Goal: Task Accomplishment & Management: Use online tool/utility

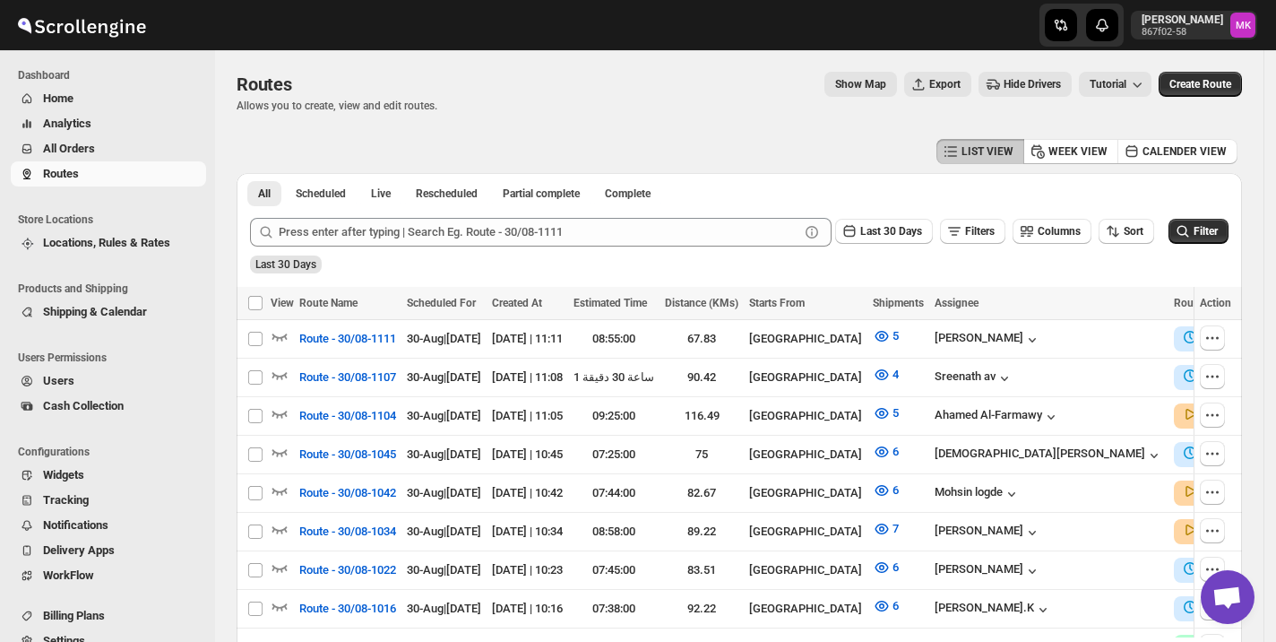
click at [47, 142] on span "All Orders" at bounding box center [69, 148] width 52 height 13
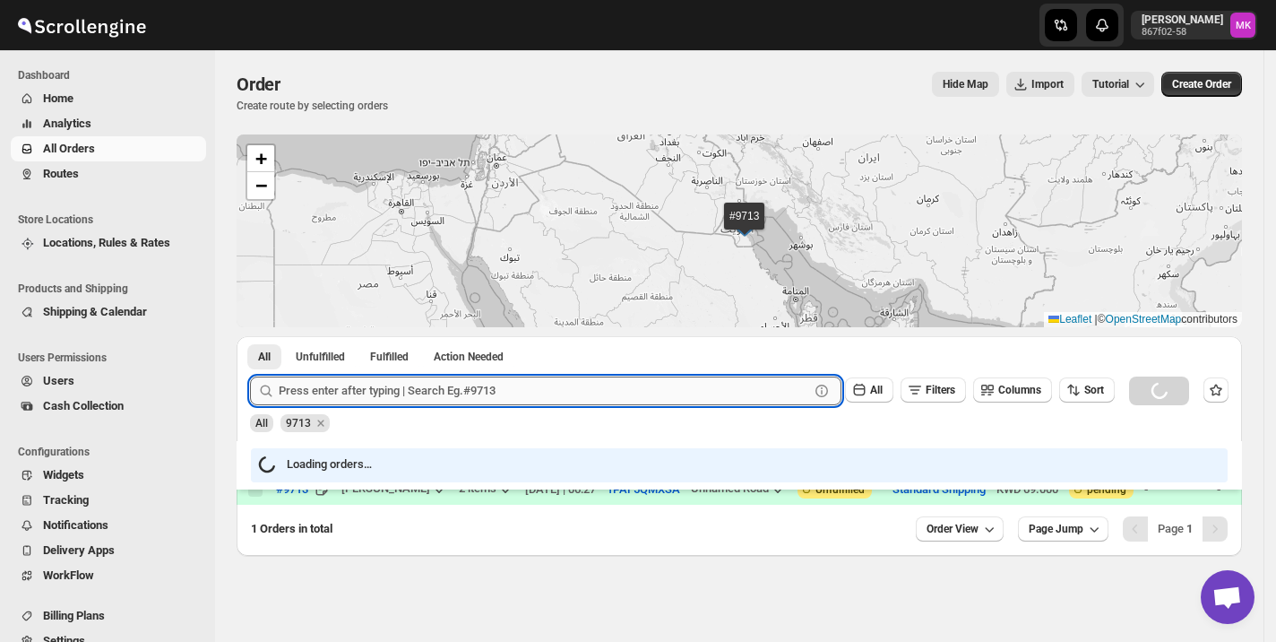
click at [355, 395] on input "text" at bounding box center [544, 390] width 531 height 29
paste input "9856"
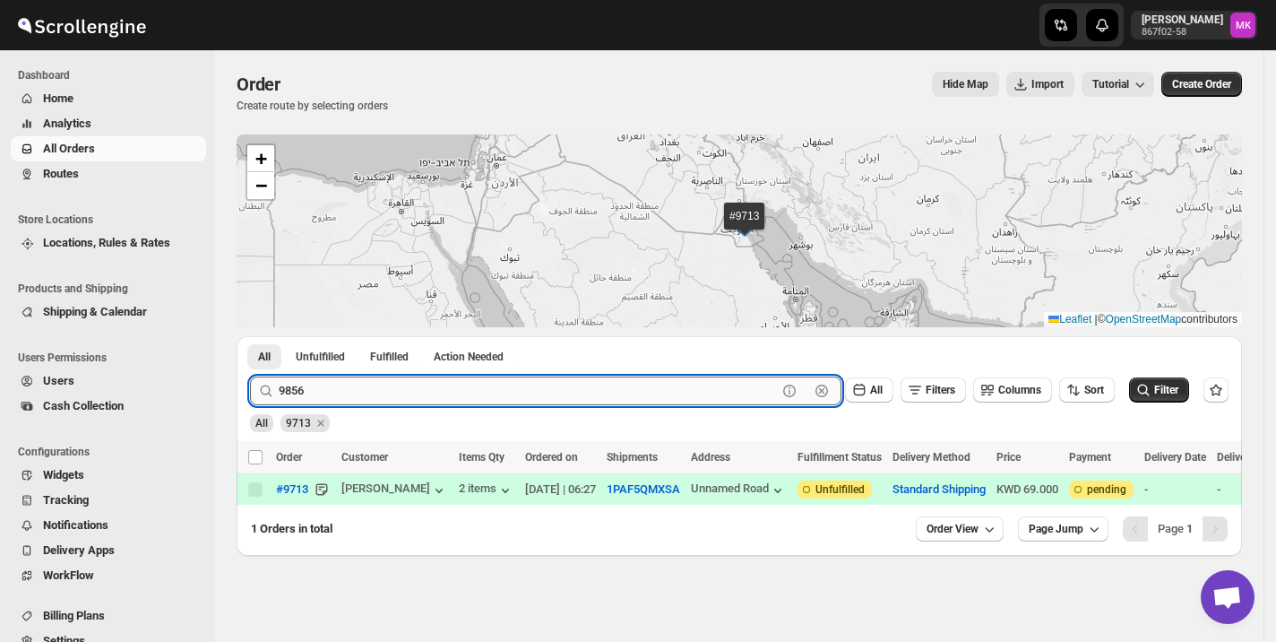
click at [250, 336] on button "Submit" at bounding box center [275, 345] width 51 height 19
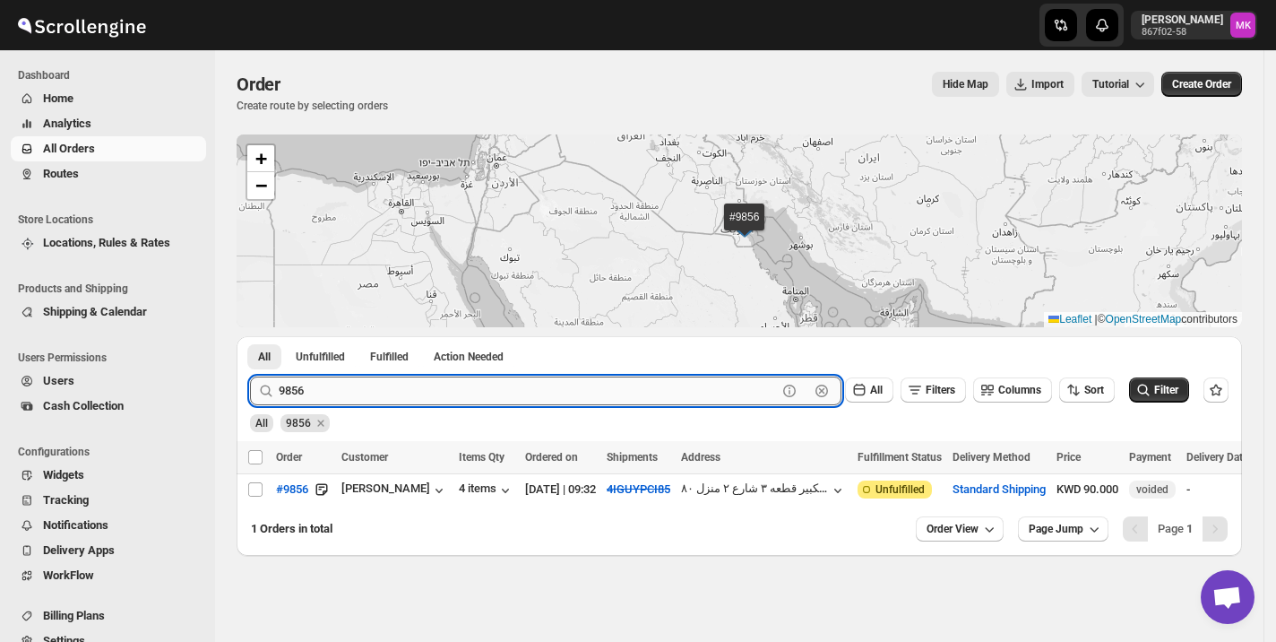
click at [423, 388] on input "9856" at bounding box center [528, 390] width 498 height 29
paste input "783"
click at [250, 336] on button "Submit" at bounding box center [275, 345] width 51 height 19
click at [560, 391] on input "9783" at bounding box center [528, 390] width 498 height 29
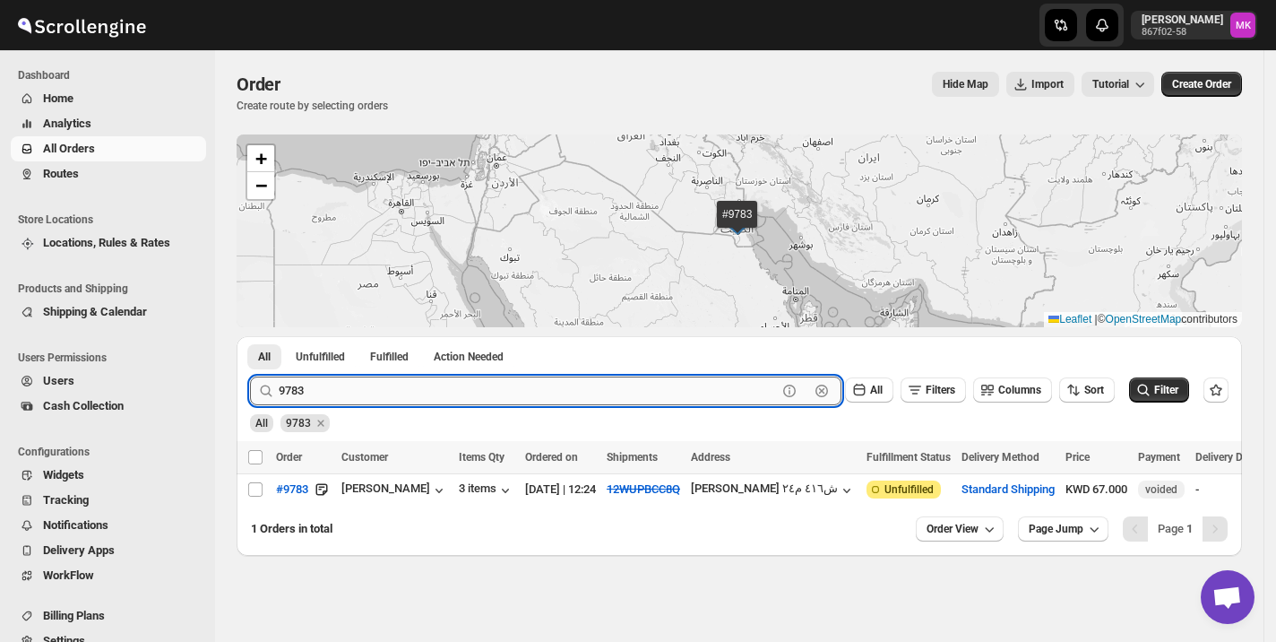
paste input "40"
click at [250, 336] on button "Submit" at bounding box center [275, 345] width 51 height 19
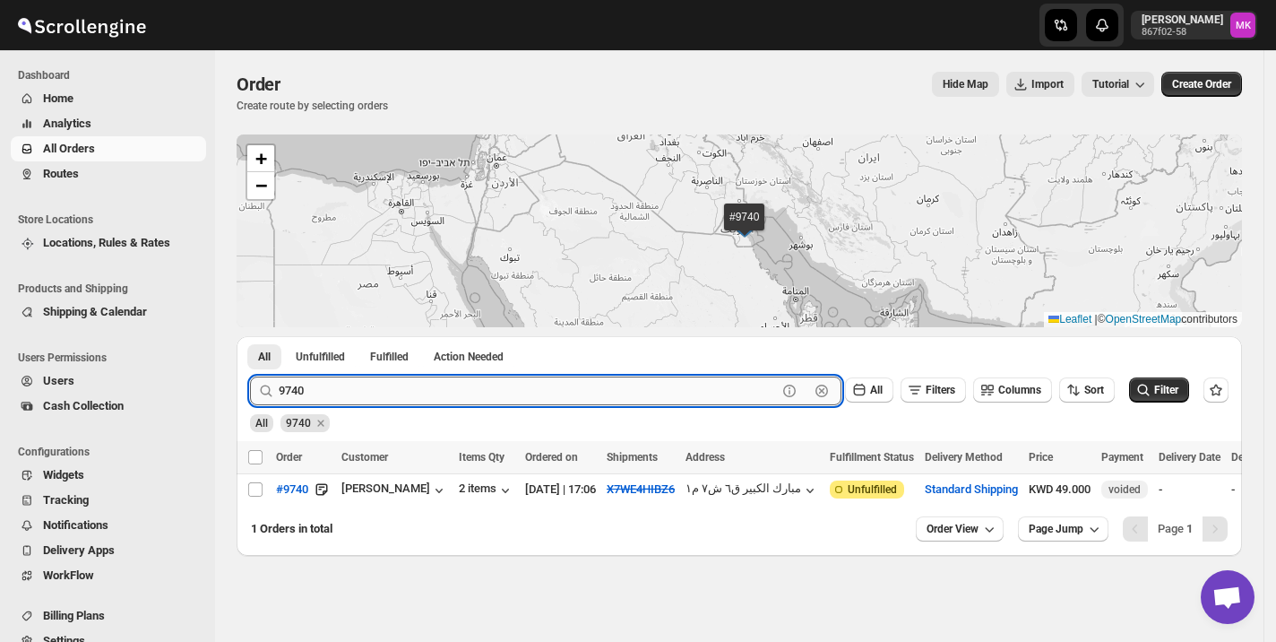
click at [284, 378] on input "9740" at bounding box center [528, 390] width 498 height 29
paste input "692"
click at [250, 336] on button "Submit" at bounding box center [275, 345] width 51 height 19
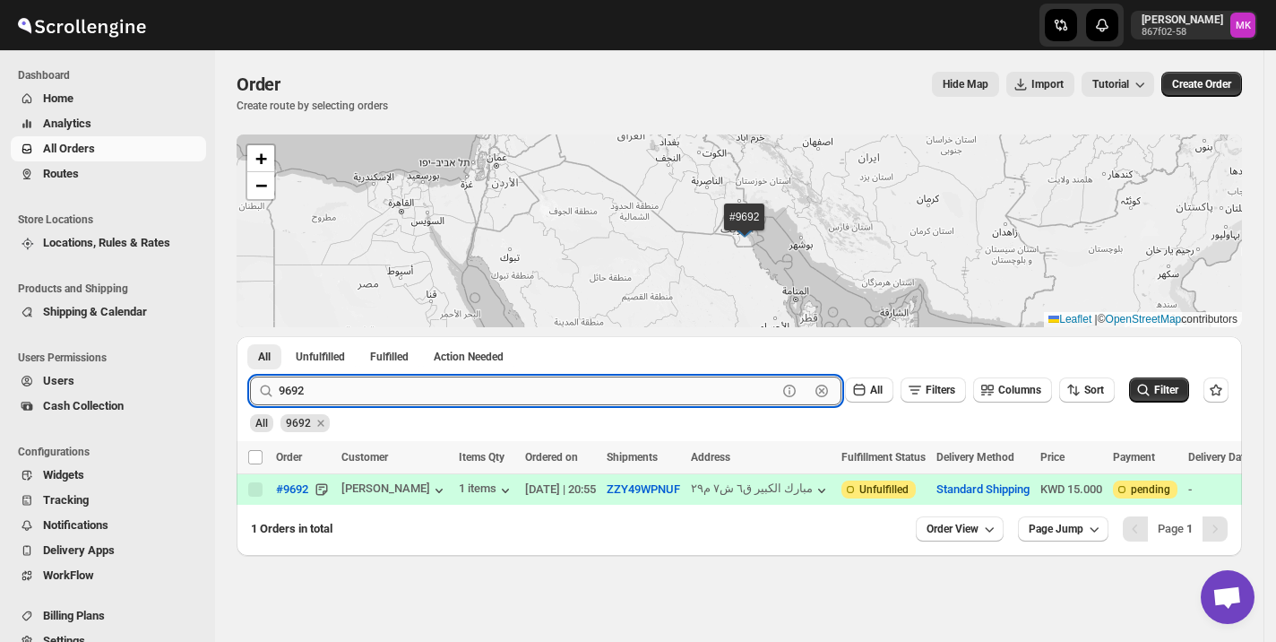
click at [332, 385] on input "9692" at bounding box center [528, 390] width 498 height 29
paste input "85"
click at [250, 336] on button "Submit" at bounding box center [275, 345] width 51 height 19
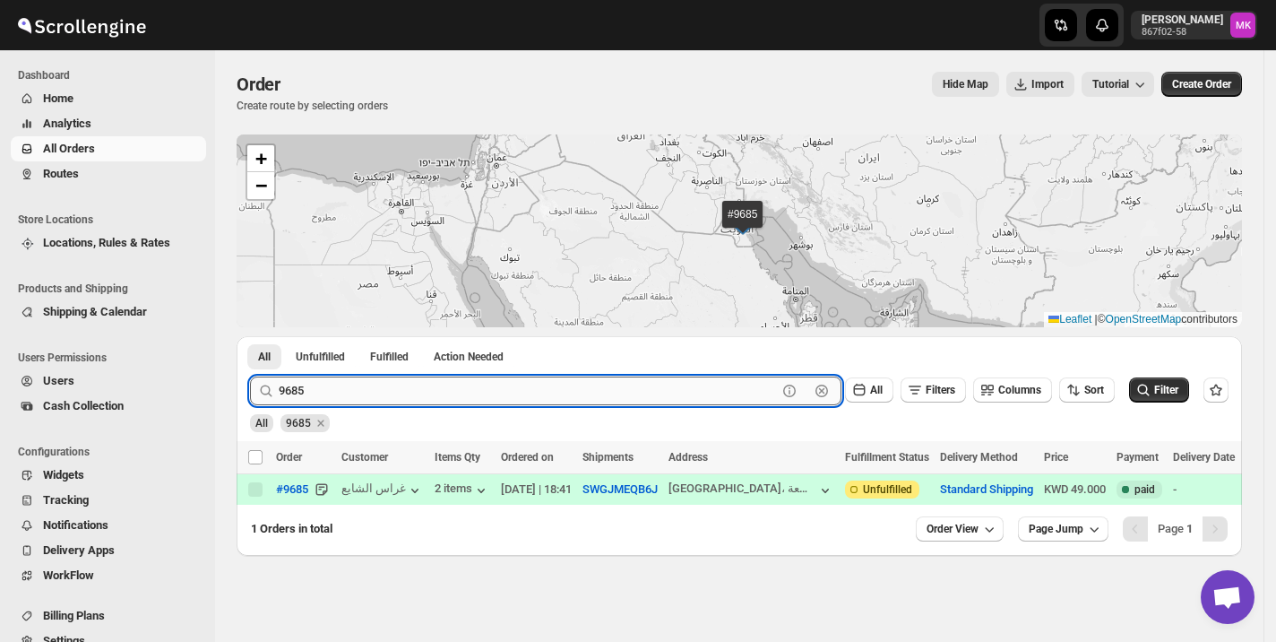
click at [298, 387] on input "9685" at bounding box center [528, 390] width 498 height 29
paste input "726"
click at [250, 336] on button "Submit" at bounding box center [275, 345] width 51 height 19
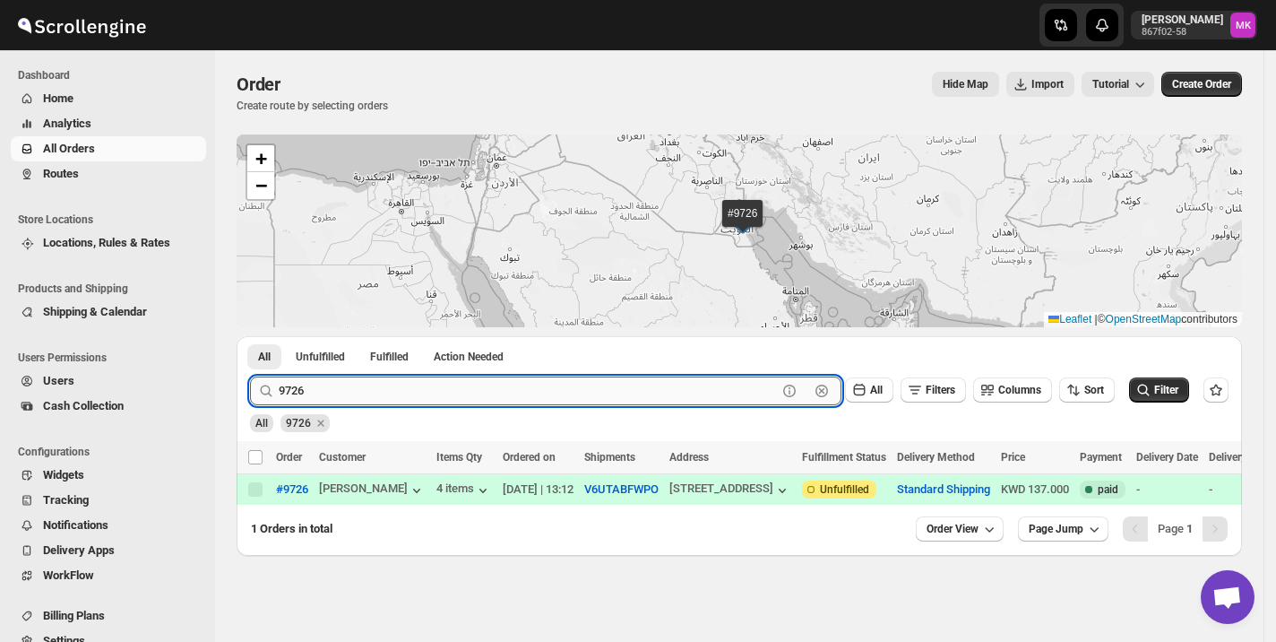
click at [355, 392] on input "9726" at bounding box center [528, 390] width 498 height 29
paste input "843"
type input "9843"
click at [48, 176] on span "Routes" at bounding box center [61, 173] width 36 height 13
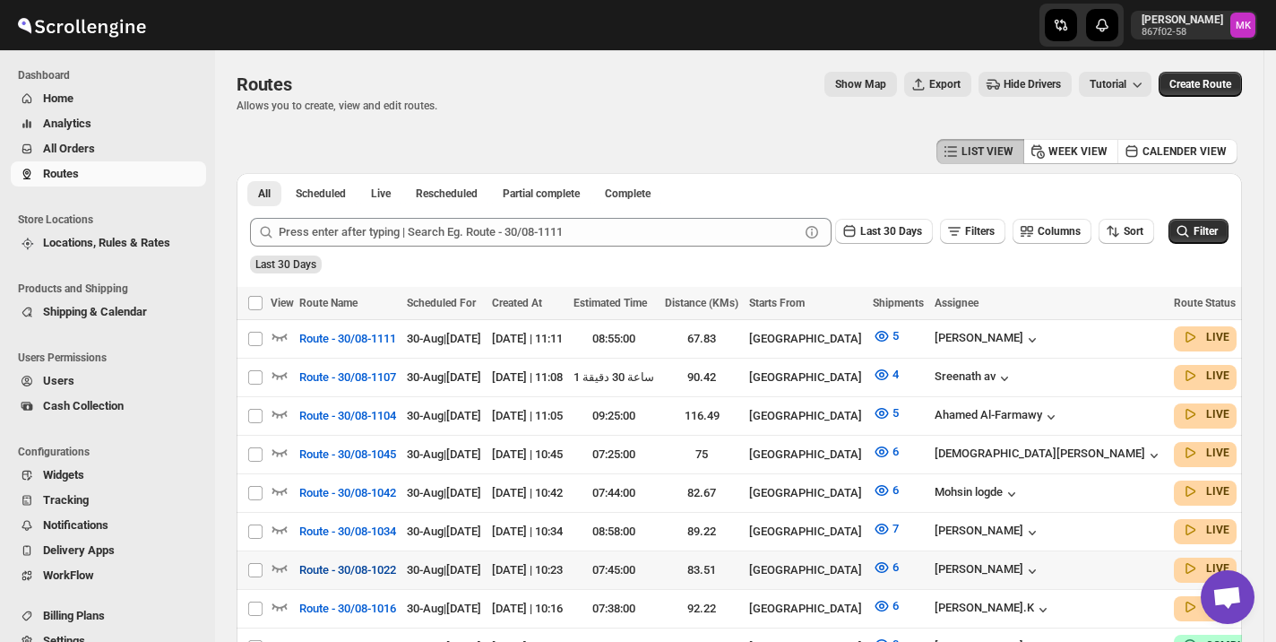
click at [367, 564] on span "Route - 30/08-1022" at bounding box center [347, 570] width 97 height 18
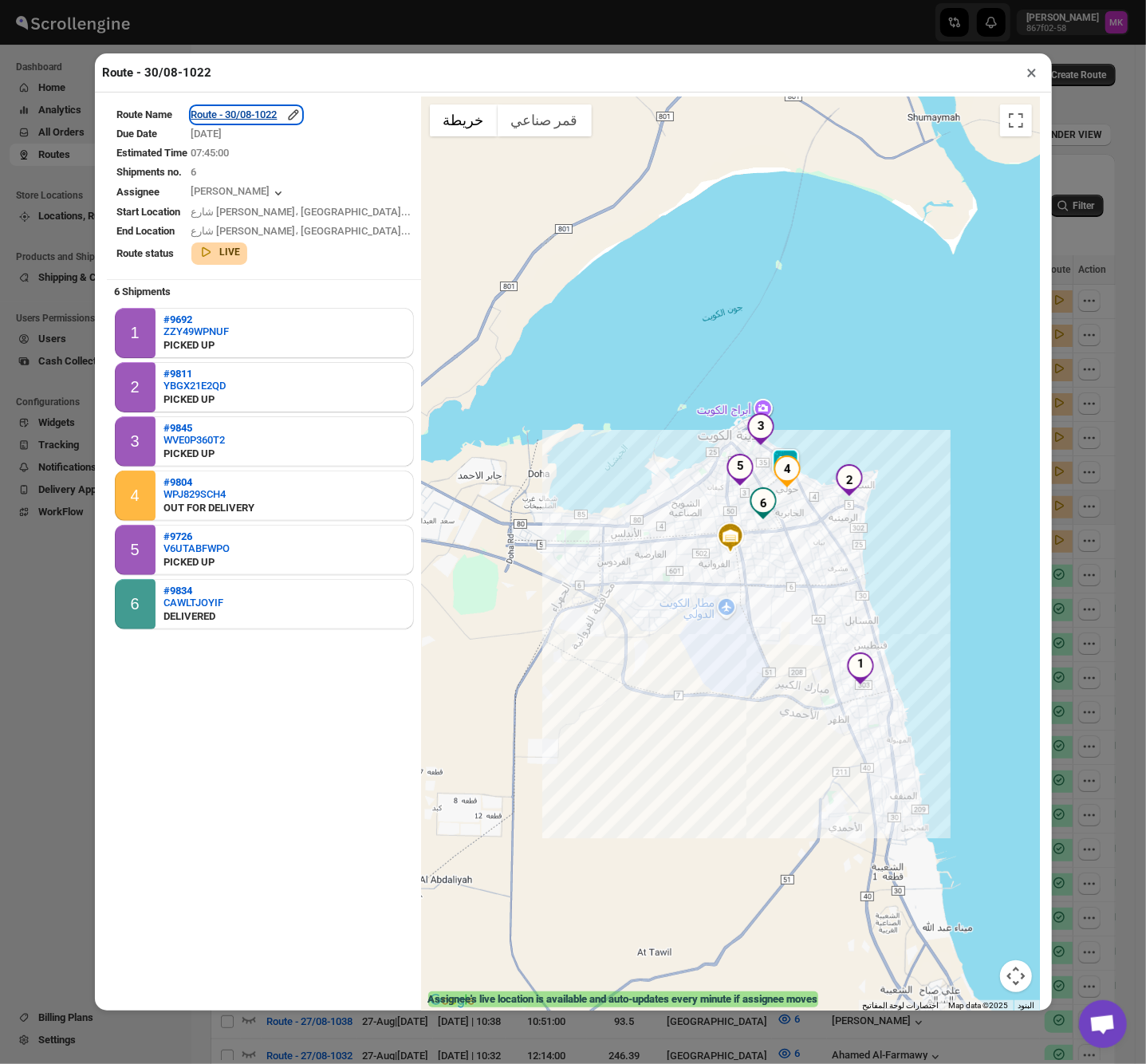
click at [281, 117] on div "Route - 30/08-1022" at bounding box center [246, 115] width 110 height 16
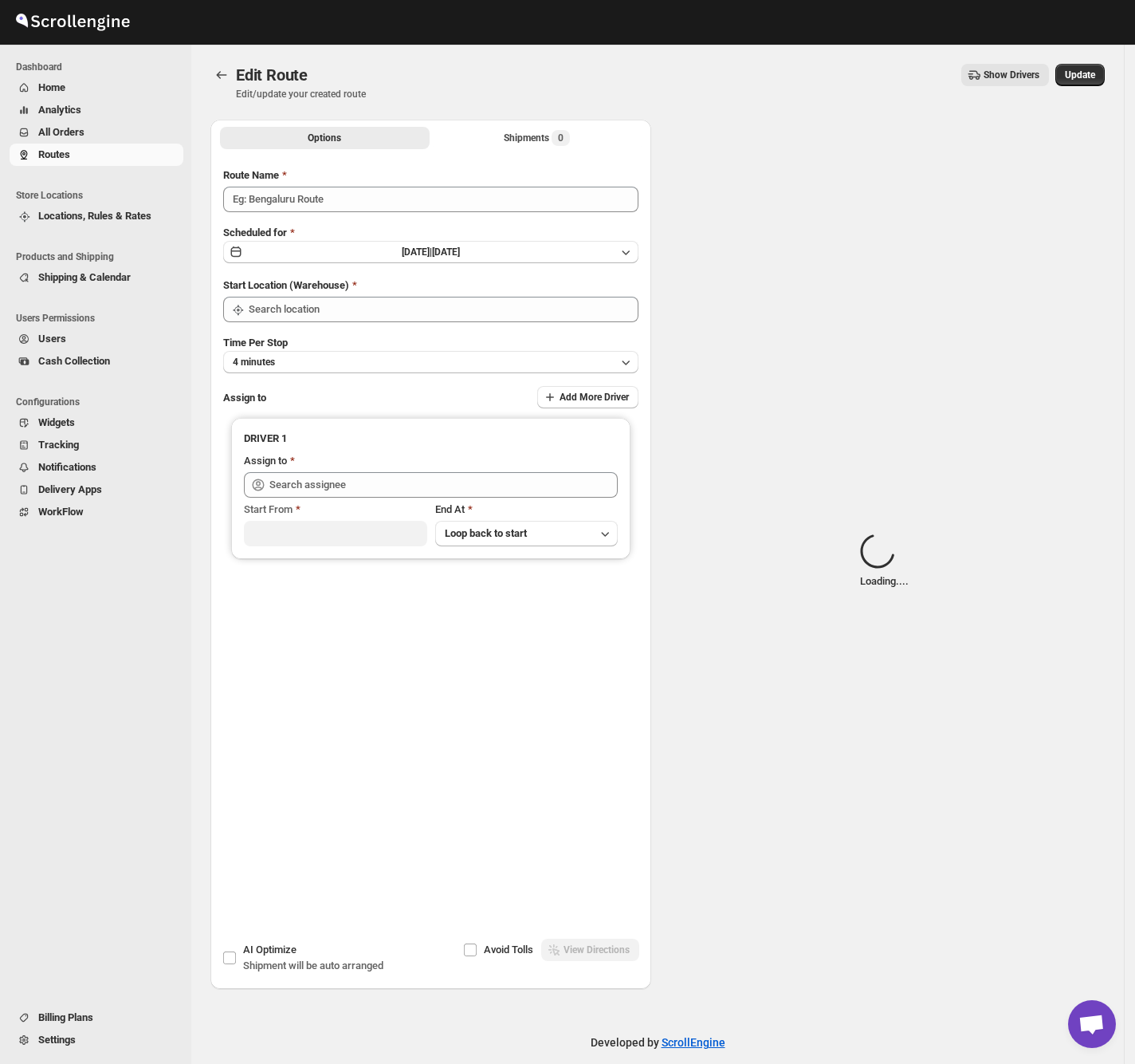
type input "Route - 30/08-1022"
type input "[GEOGRAPHIC_DATA]"
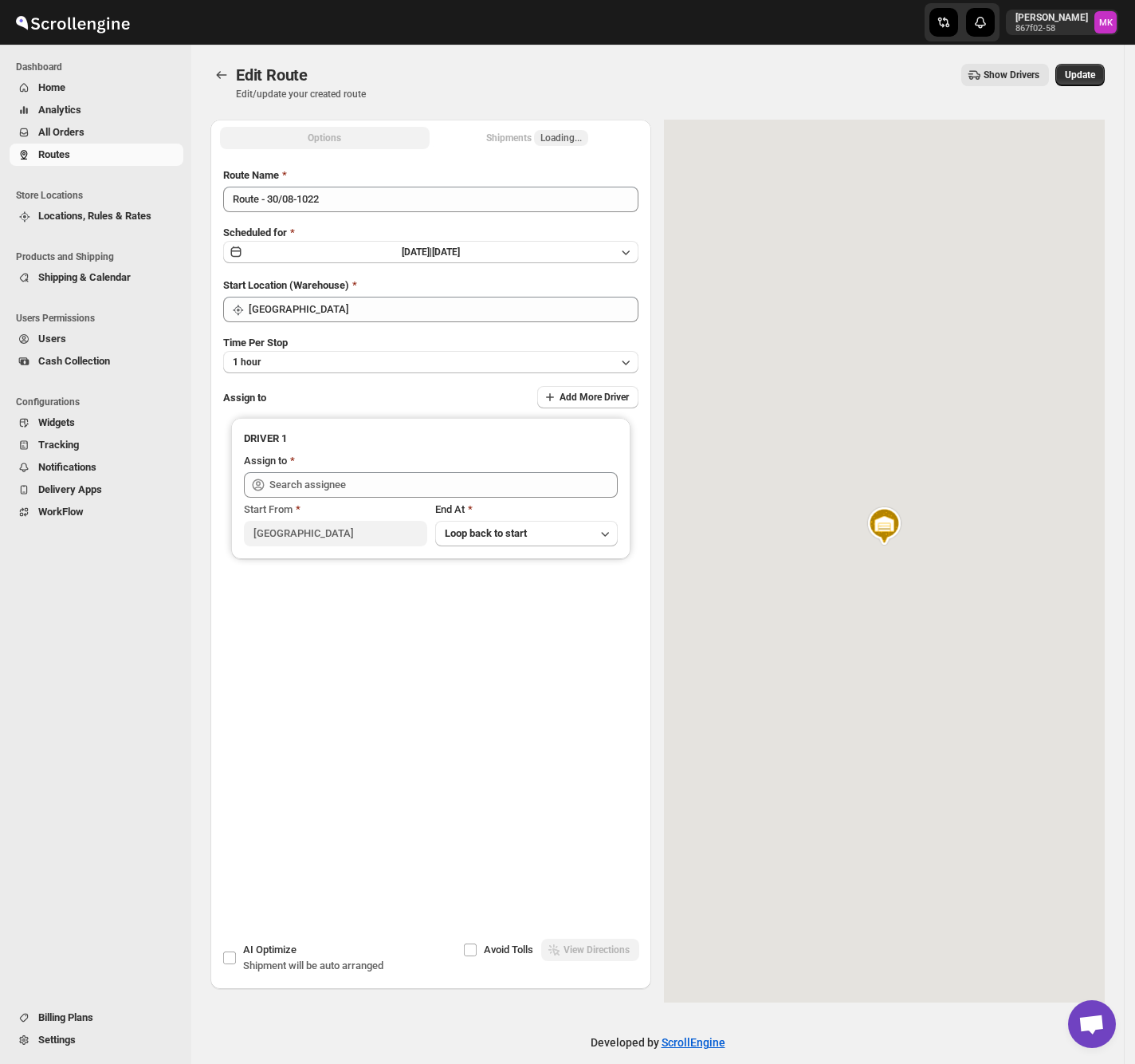
type input "[PERSON_NAME] ([EMAIL_ADDRESS][DOMAIN_NAME])"
click at [536, 135] on div "Shipments 6" at bounding box center [536, 138] width 66 height 16
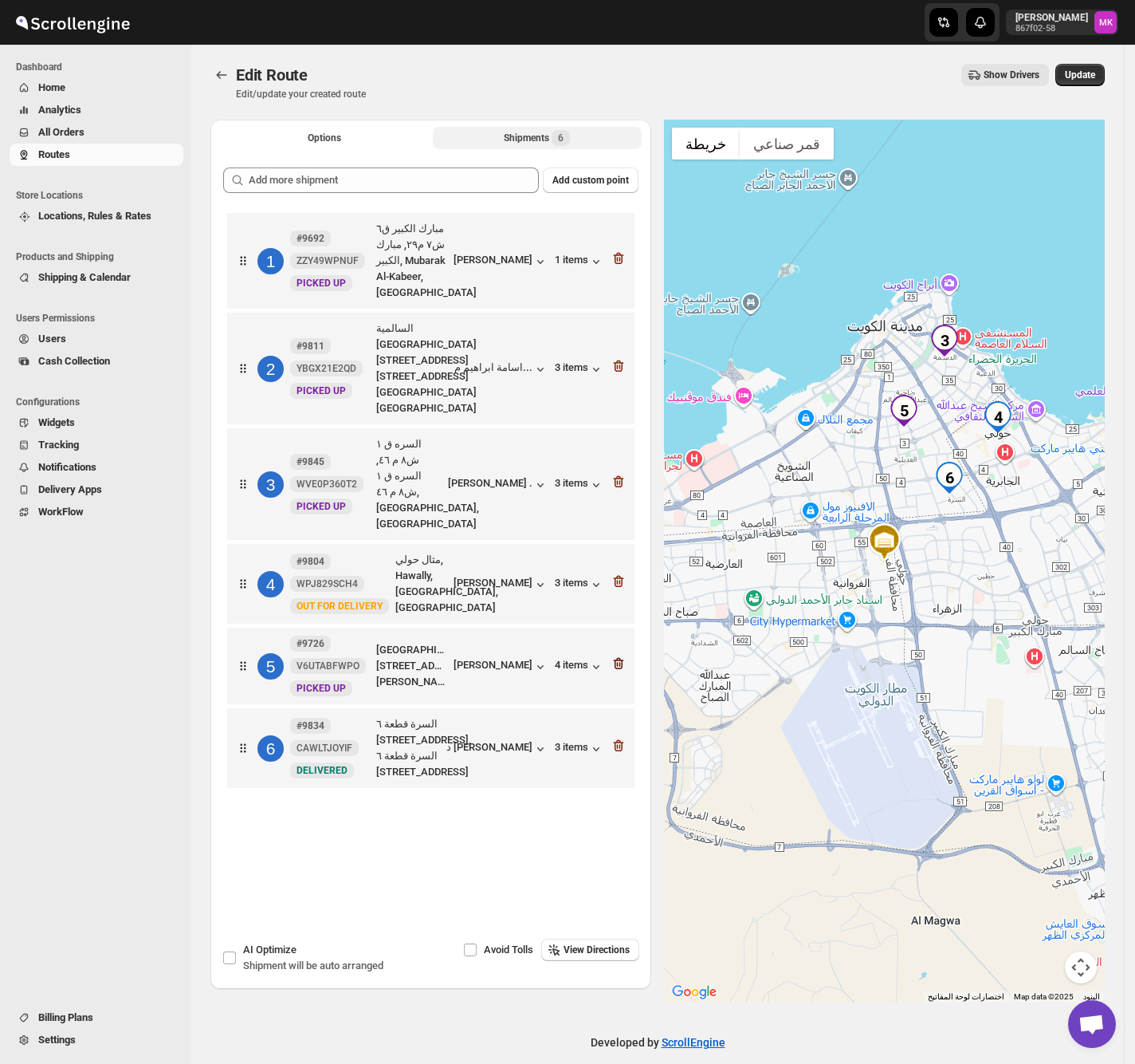
click at [620, 570] on icon "button" at bounding box center [619, 663] width 11 height 12
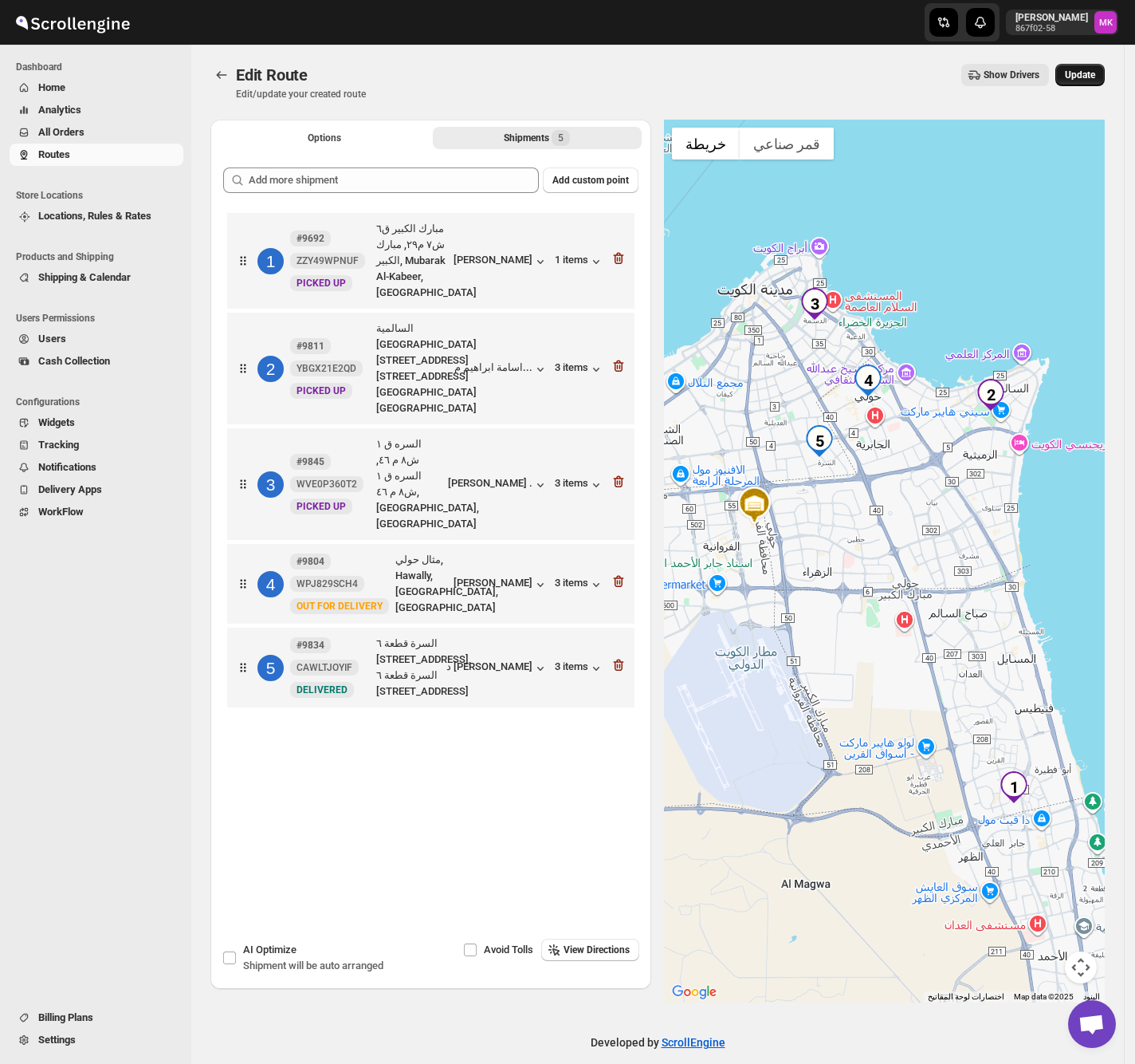
click at [1078, 83] on button "Update" at bounding box center [1081, 75] width 50 height 22
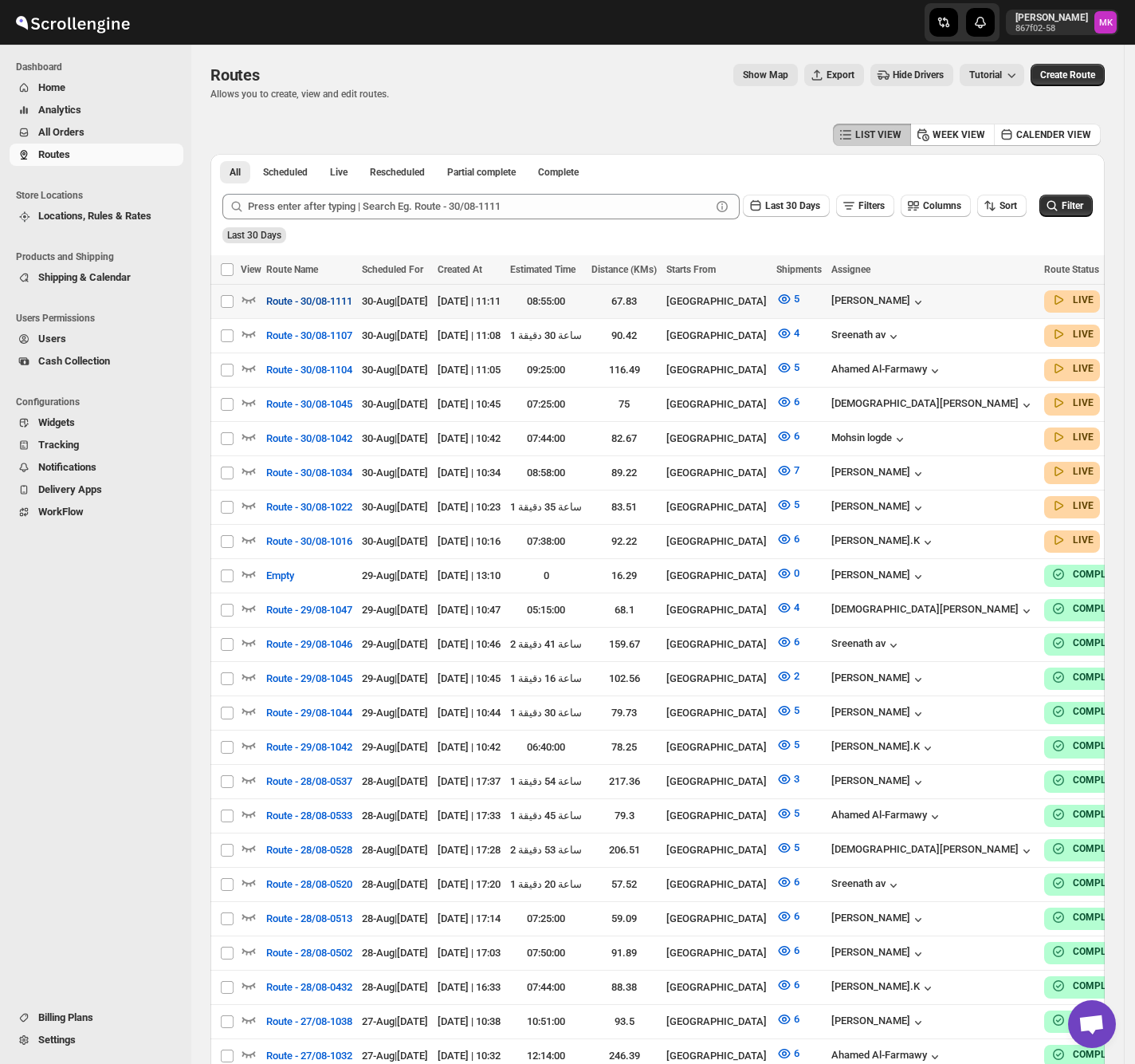
click at [308, 297] on span "Route - 30/08-1111" at bounding box center [309, 302] width 86 height 16
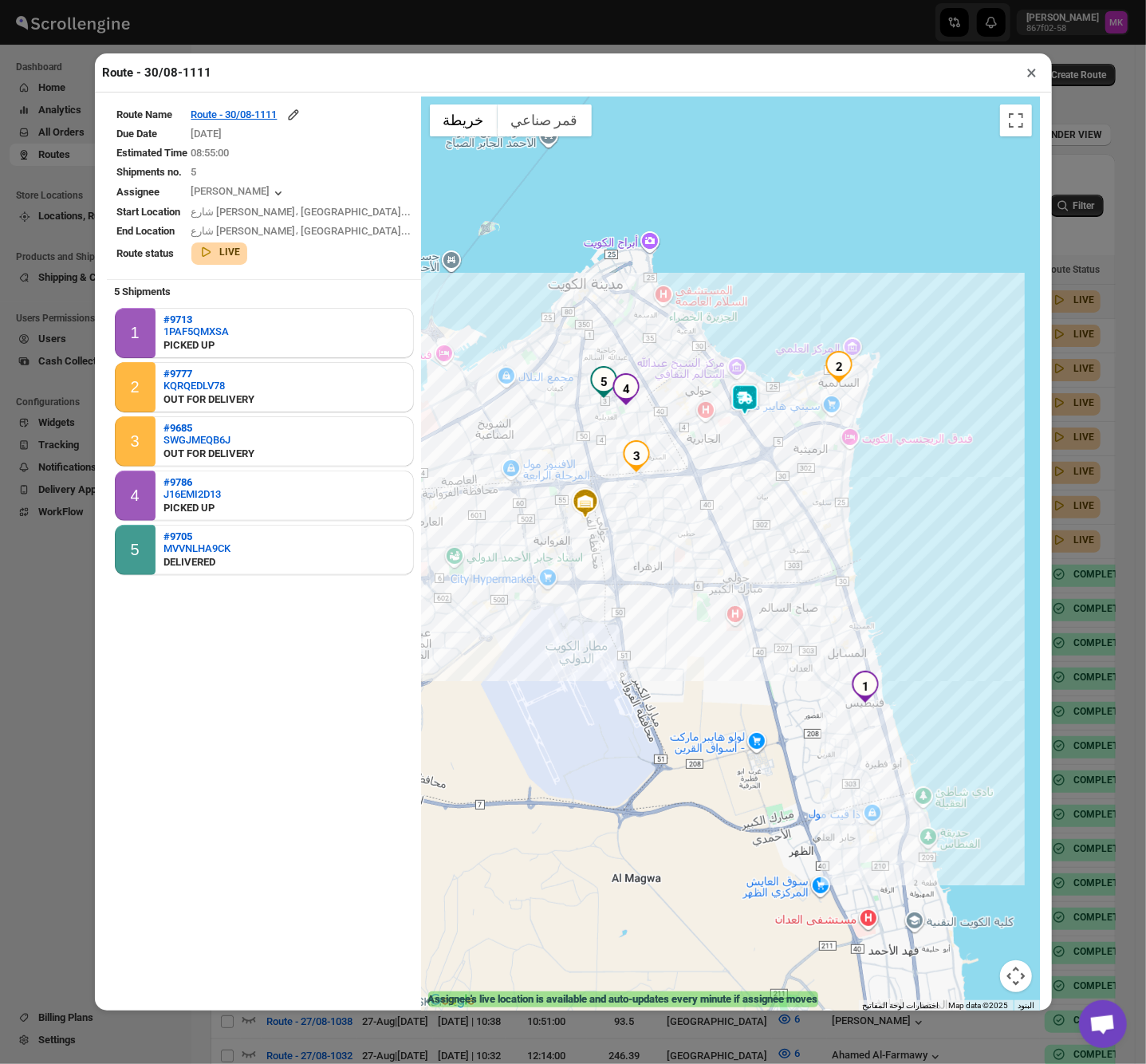
click at [266, 107] on table "Route Name Route - 30/08-1111 Due Date [DATE] Estimated Time 08:55:00 Shipments…" at bounding box center [264, 186] width 315 height 180
click at [262, 111] on div "Route - 30/08-1111" at bounding box center [246, 115] width 110 height 16
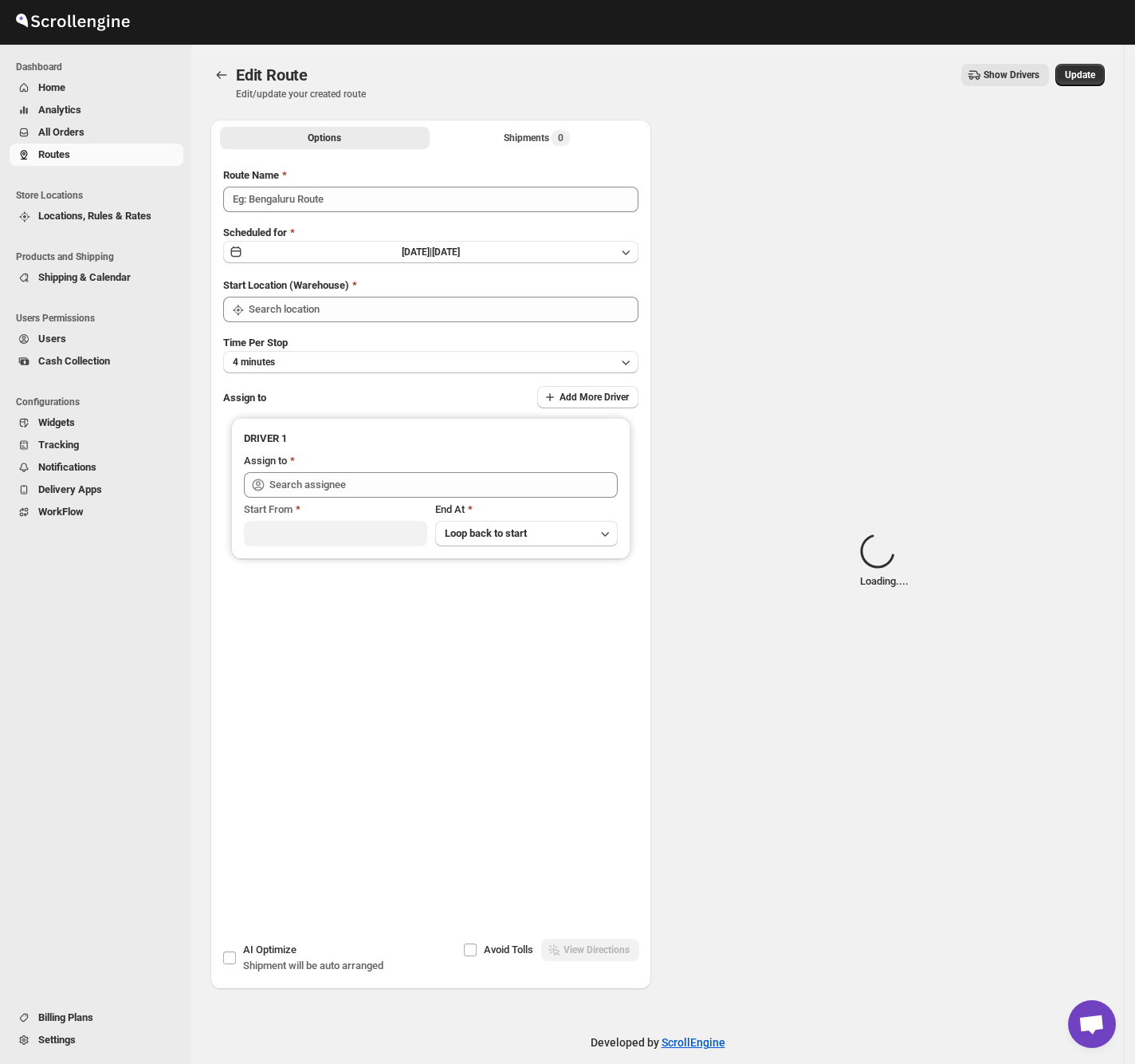
type input "Route - 30/08-1111"
type input "[GEOGRAPHIC_DATA]"
type input "[PERSON_NAME] ([EMAIL_ADDRESS][DOMAIN_NAME])"
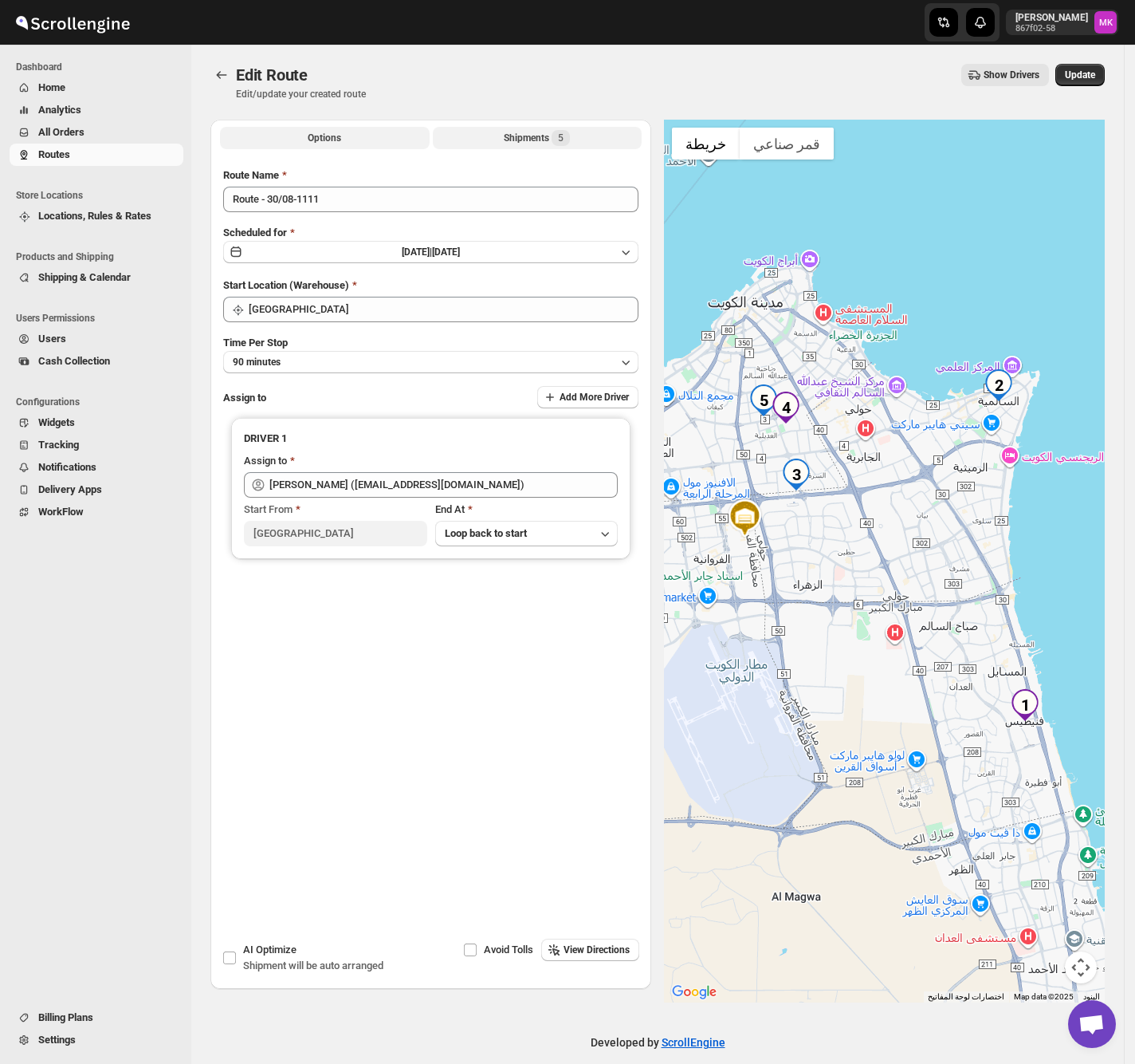
click at [517, 138] on div "Shipments 5" at bounding box center [536, 138] width 66 height 16
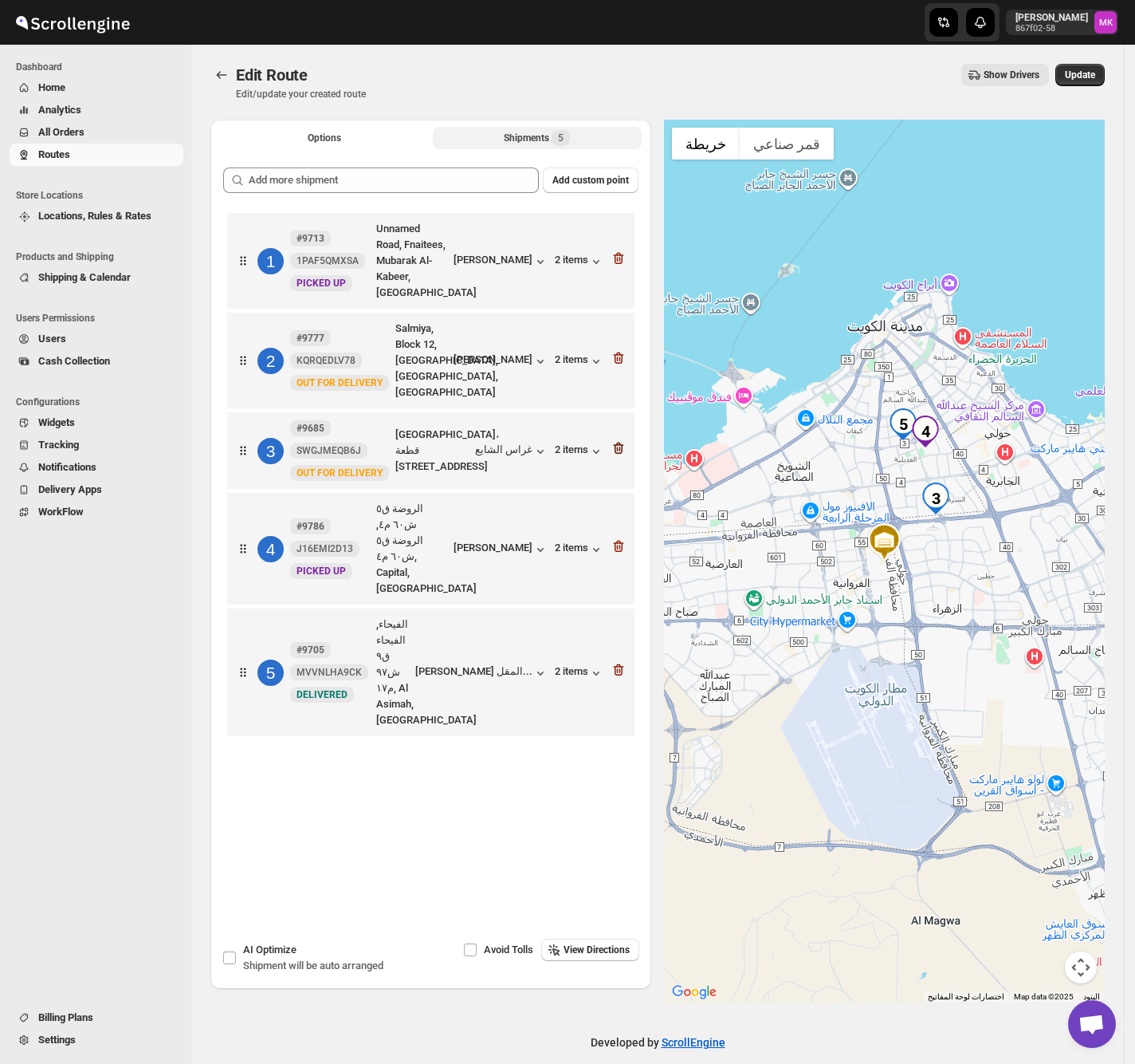
click at [624, 442] on icon "button" at bounding box center [619, 447] width 11 height 12
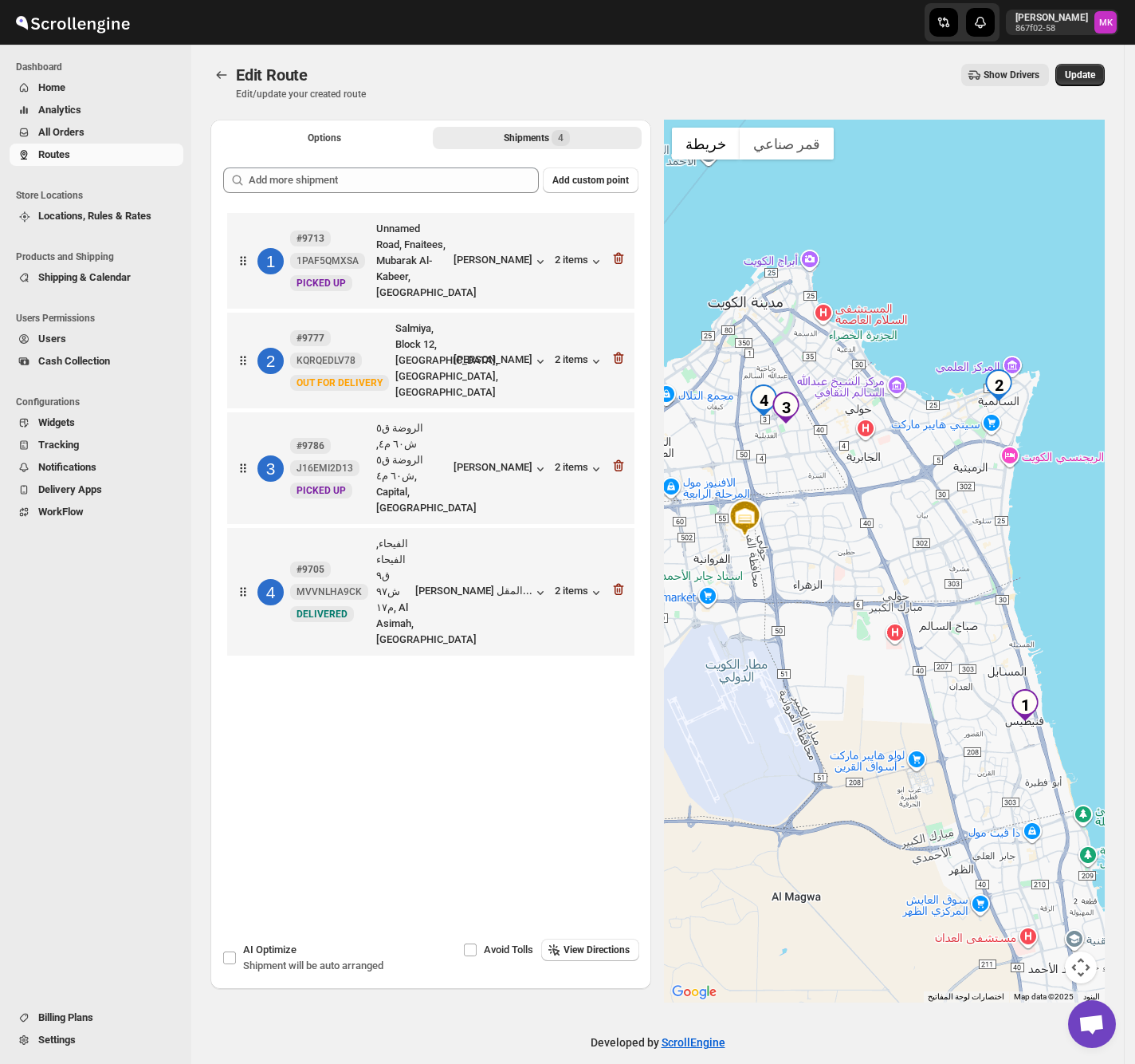
click at [1078, 86] on div "Edit Route Edit/update your created route Show Drivers More actions Show Driver…" at bounding box center [658, 82] width 895 height 36
click at [1089, 75] on span "Update" at bounding box center [1080, 75] width 30 height 12
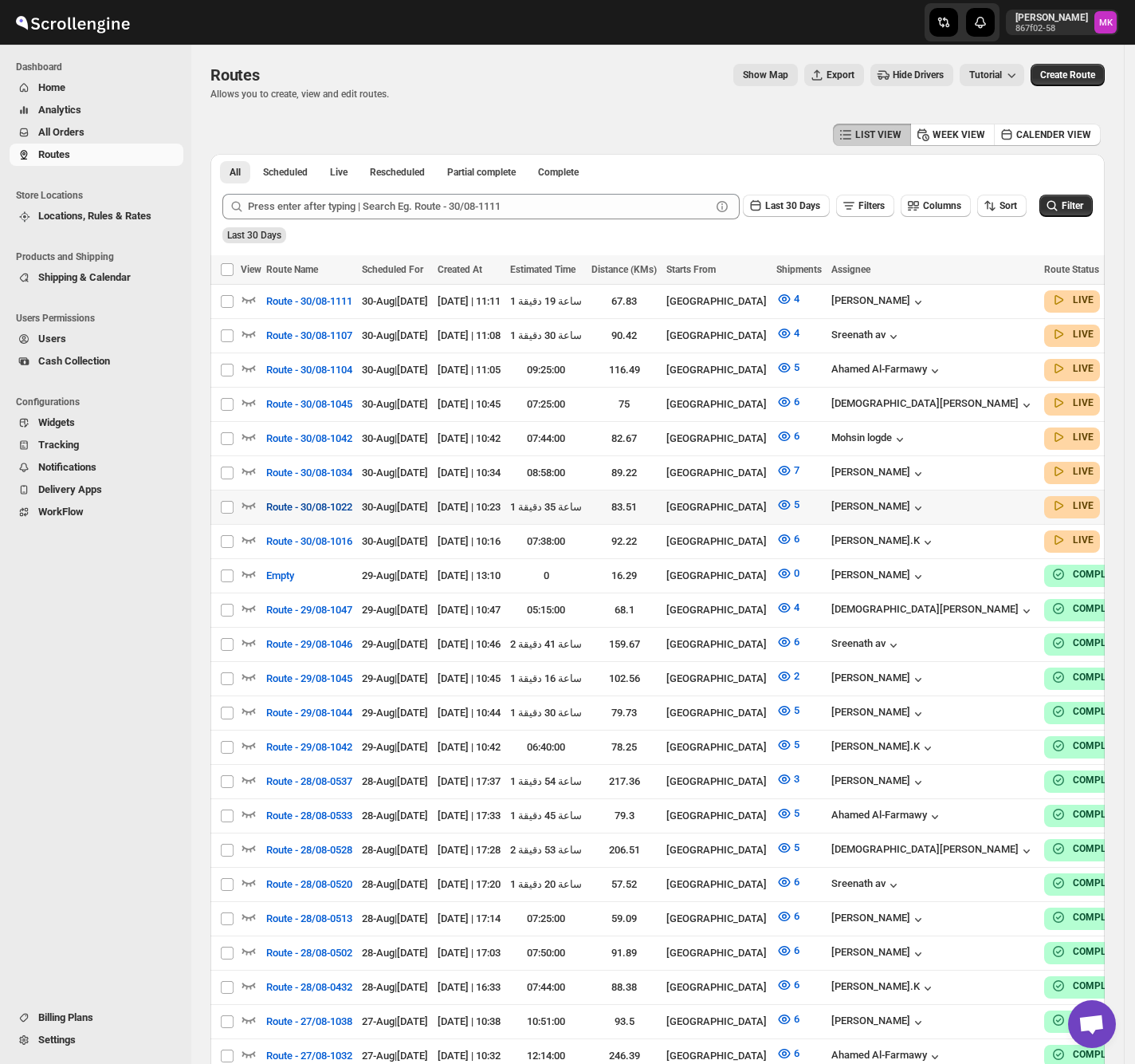
click at [320, 505] on span "Route - 30/08-1022" at bounding box center [309, 507] width 86 height 16
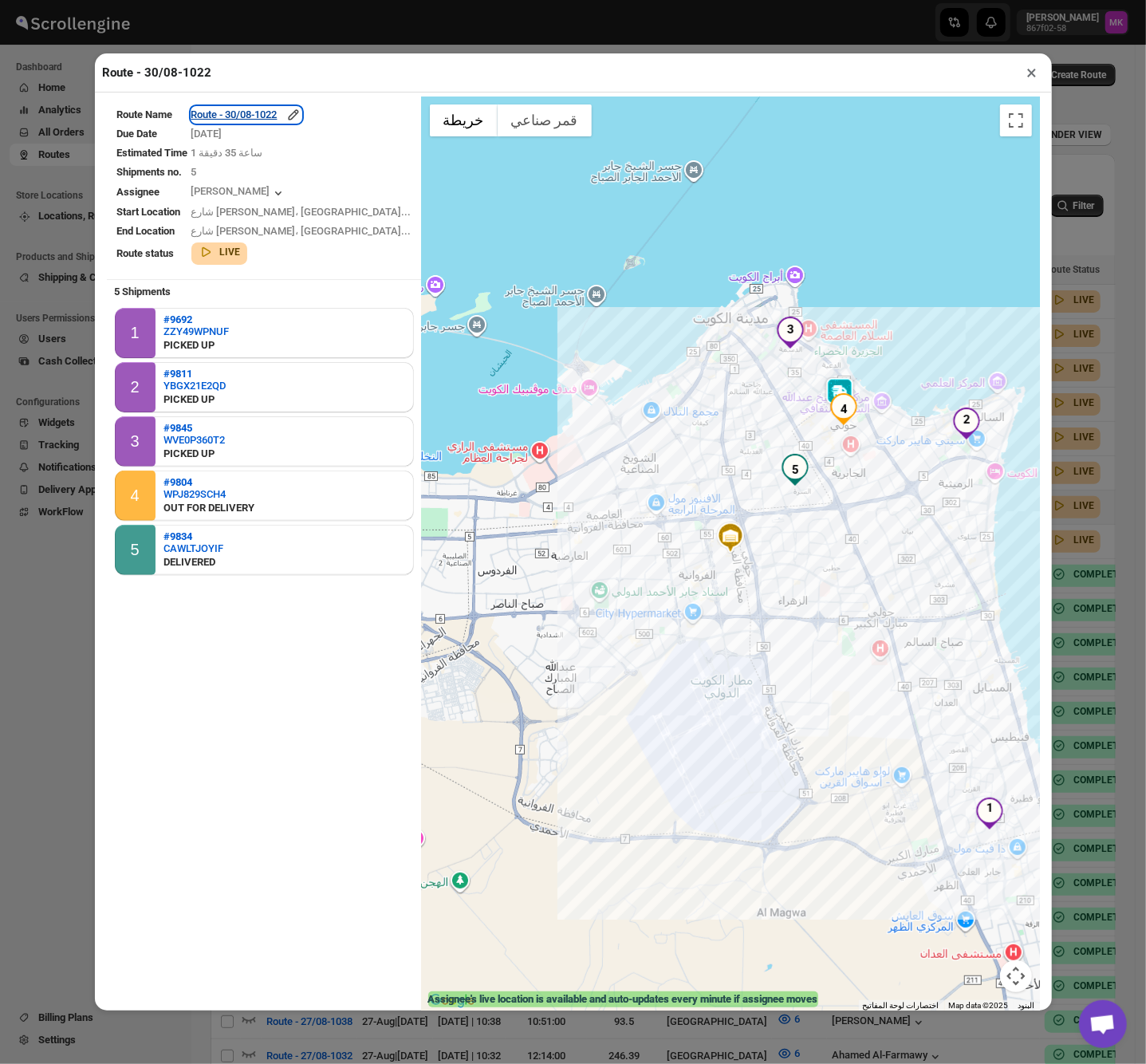
click at [262, 109] on div "Route - 30/08-1022" at bounding box center [246, 115] width 110 height 16
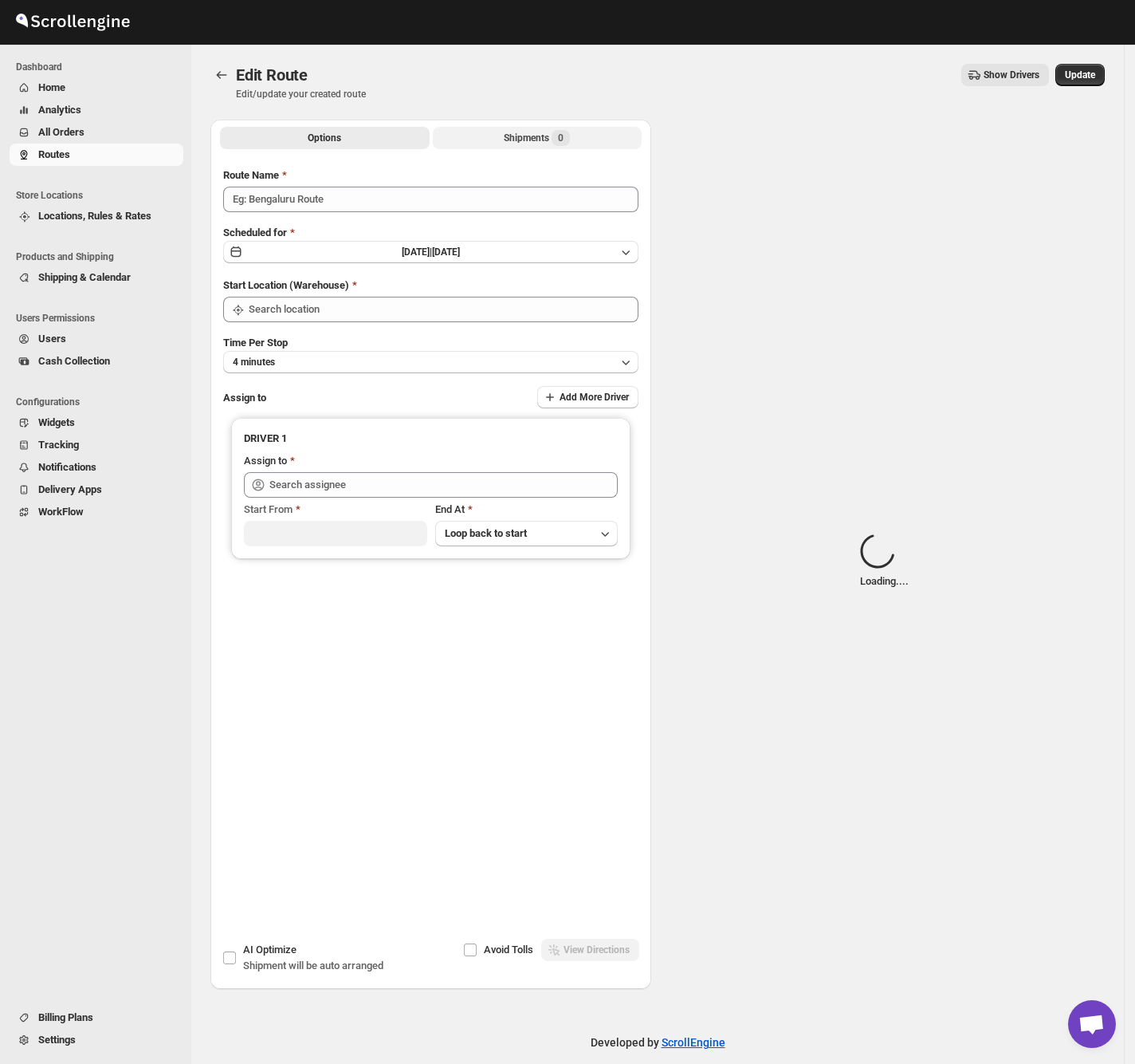
type input "Route - 30/08-1022"
click at [540, 142] on span "Loading..." at bounding box center [560, 138] width 54 height 16
type input "[GEOGRAPHIC_DATA]"
type input "[PERSON_NAME] ([EMAIL_ADDRESS][DOMAIN_NAME])"
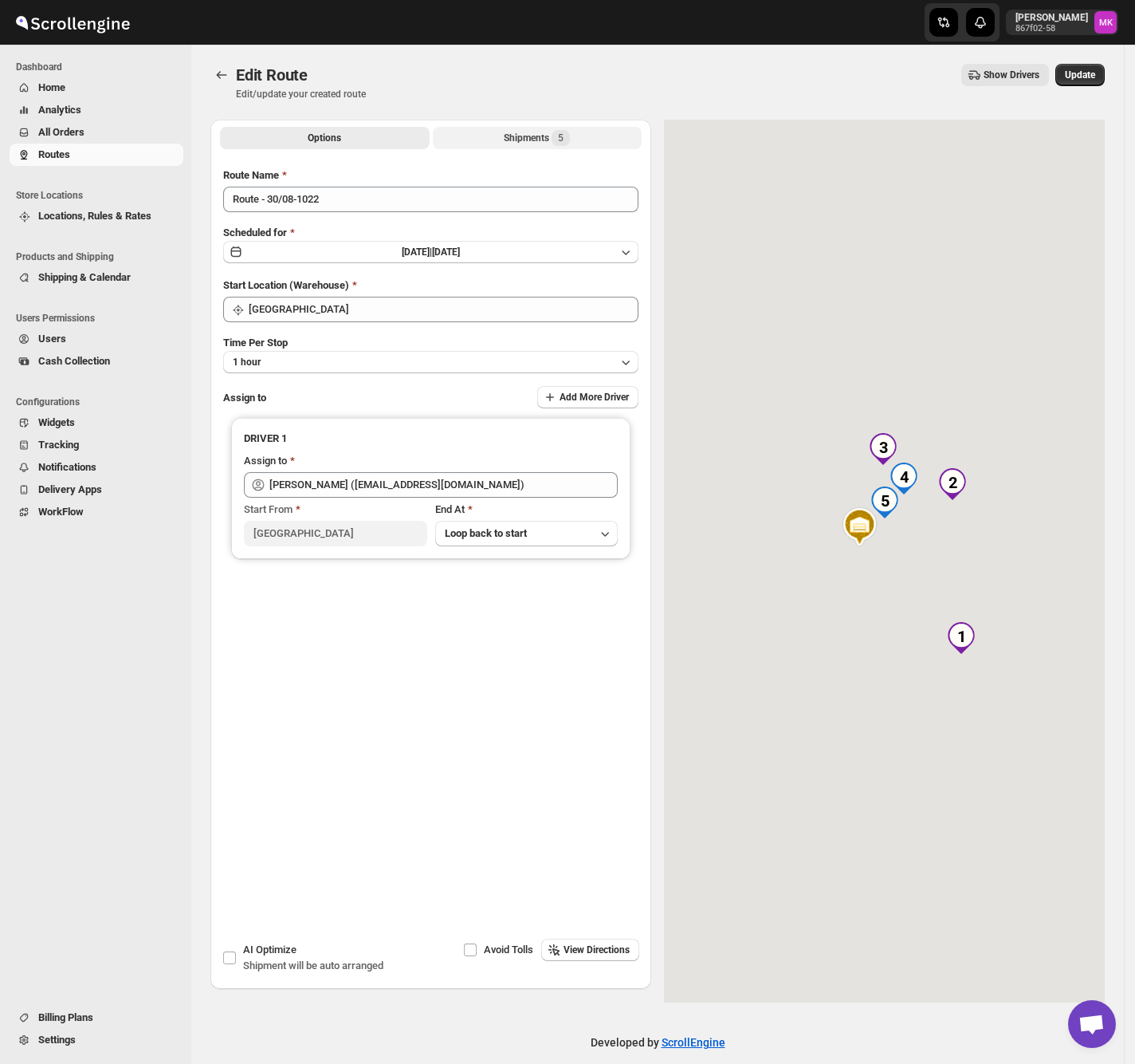
click at [537, 138] on div "Shipments 5" at bounding box center [536, 138] width 66 height 16
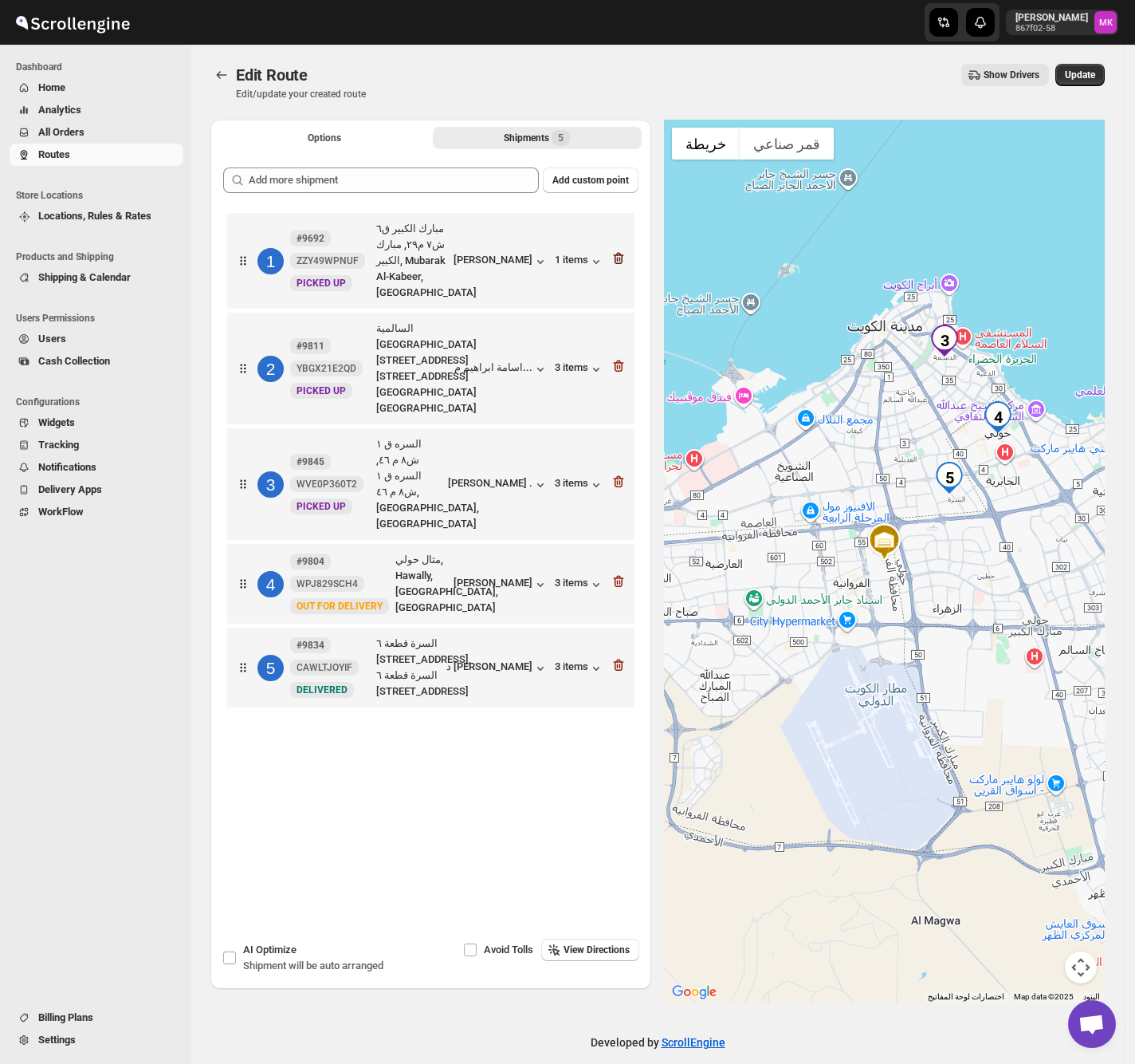
click at [620, 250] on icon "button" at bounding box center [618, 258] width 16 height 16
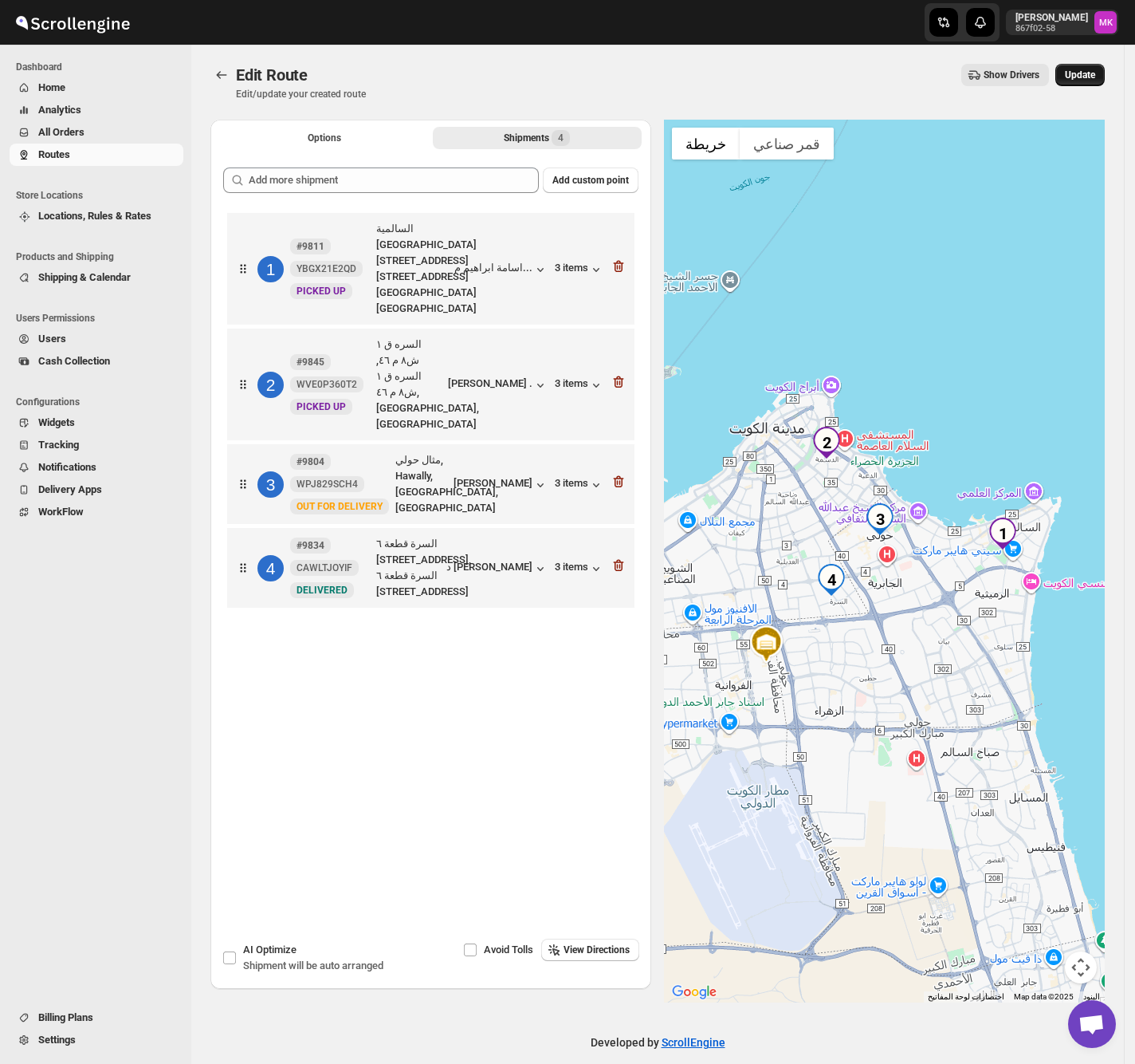
click at [1104, 74] on button "Update" at bounding box center [1081, 75] width 50 height 22
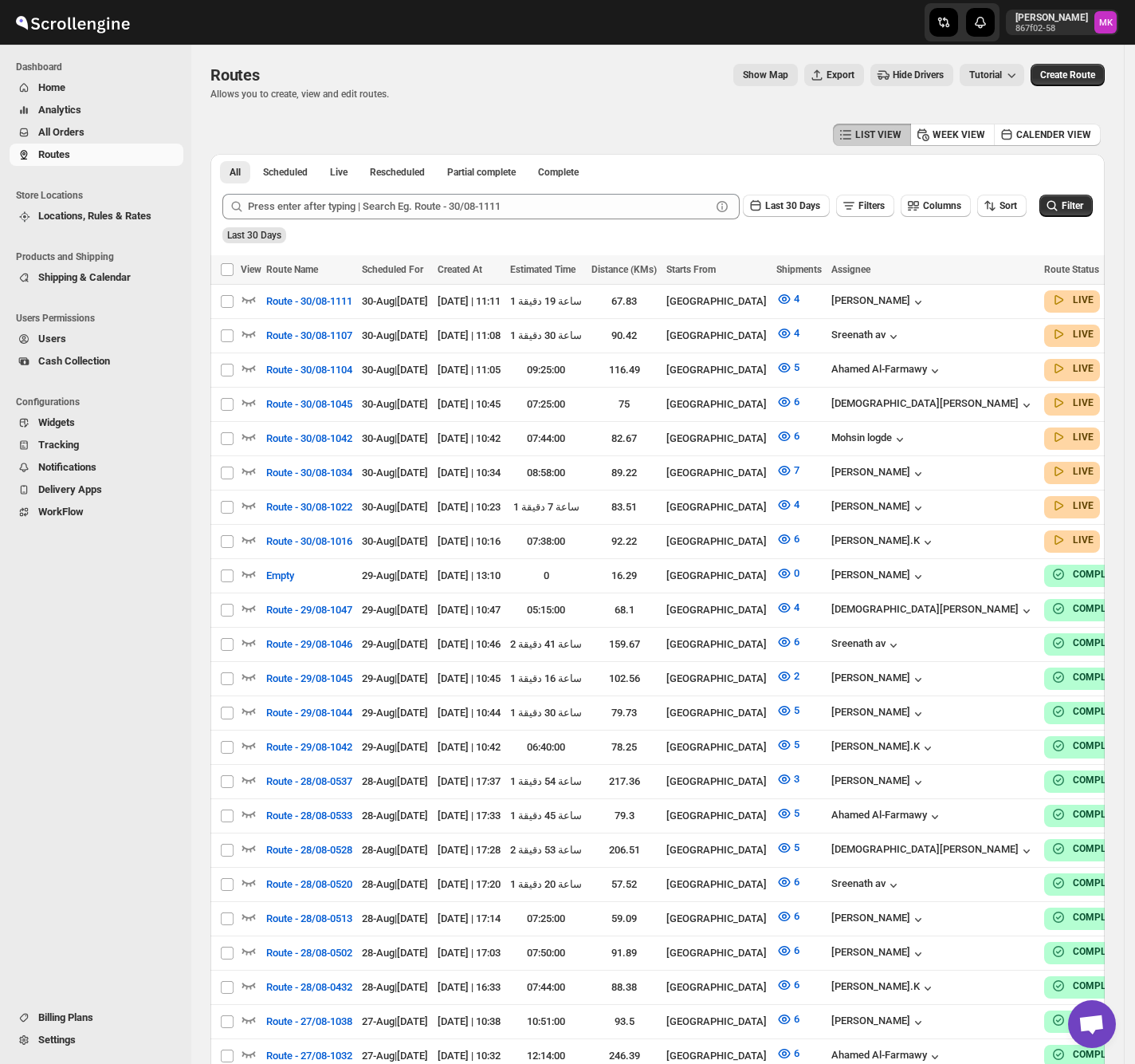
click at [68, 139] on span "All Orders" at bounding box center [109, 133] width 142 height 16
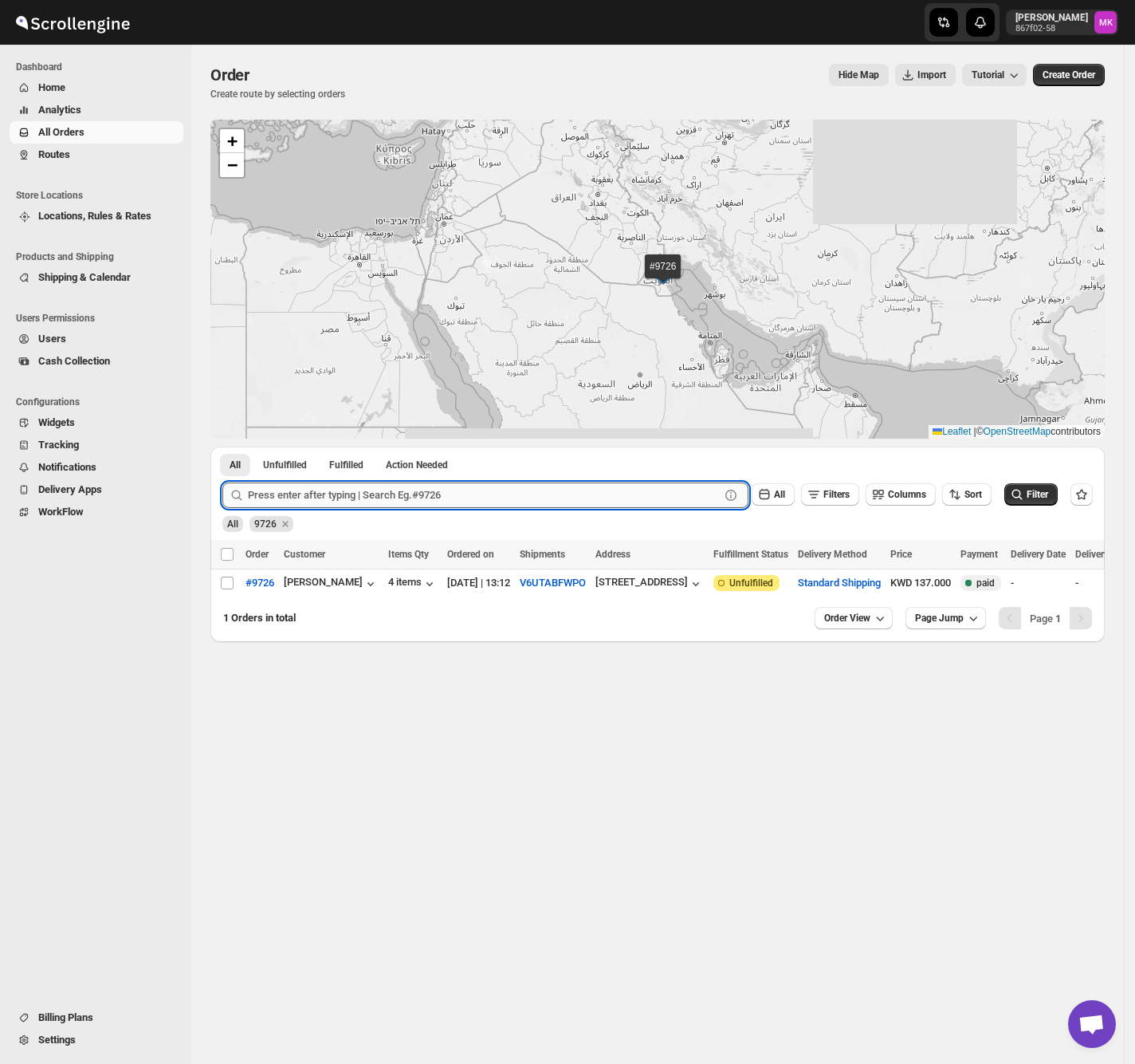
click at [322, 489] on input "text" at bounding box center [484, 495] width 472 height 26
paste input "9843"
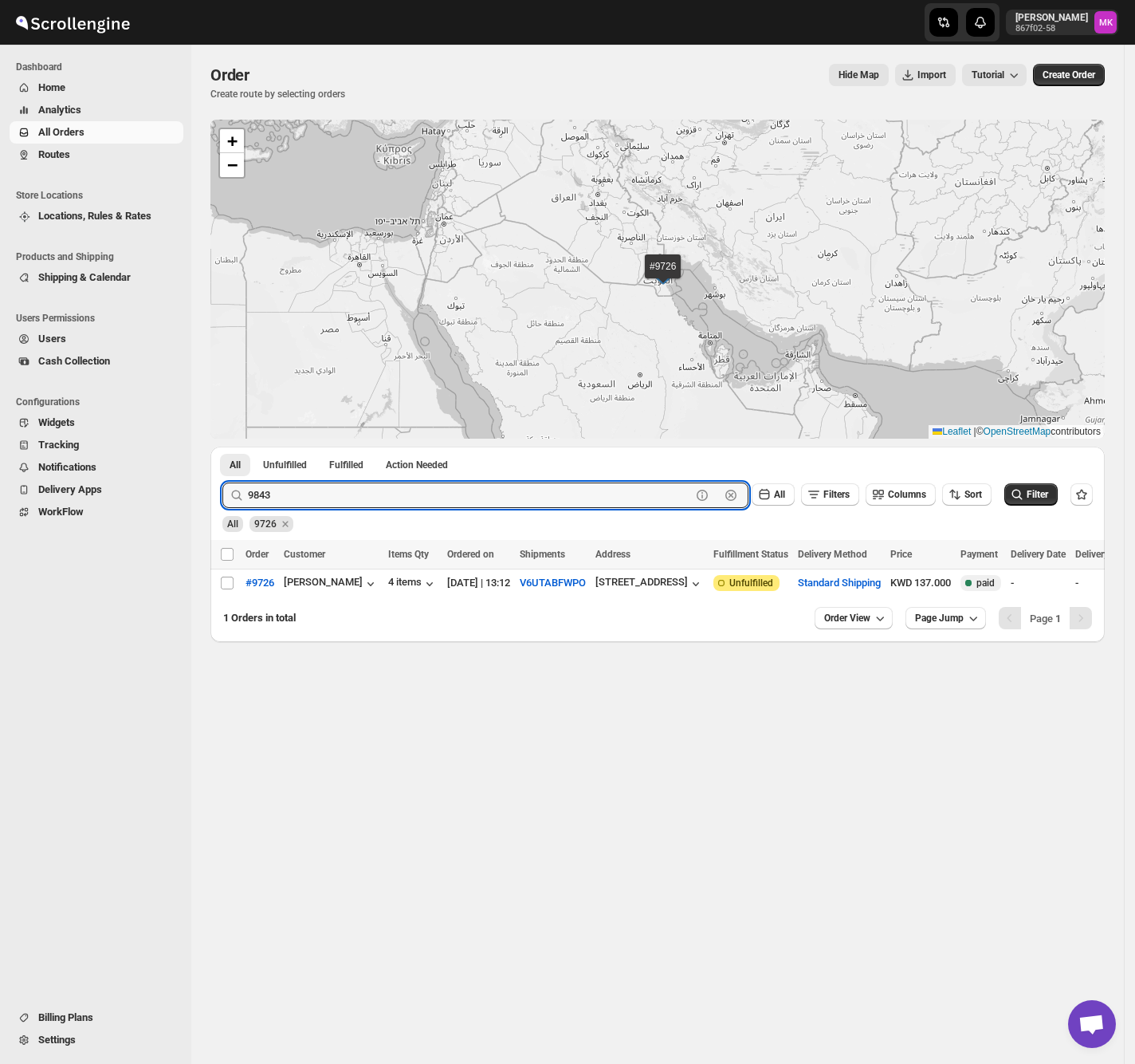
click at [222, 447] on button "Submit" at bounding box center [245, 455] width 45 height 17
click at [384, 485] on input "9843" at bounding box center [470, 495] width 443 height 26
paste input "726"
click at [222, 447] on button "Submit" at bounding box center [245, 455] width 45 height 17
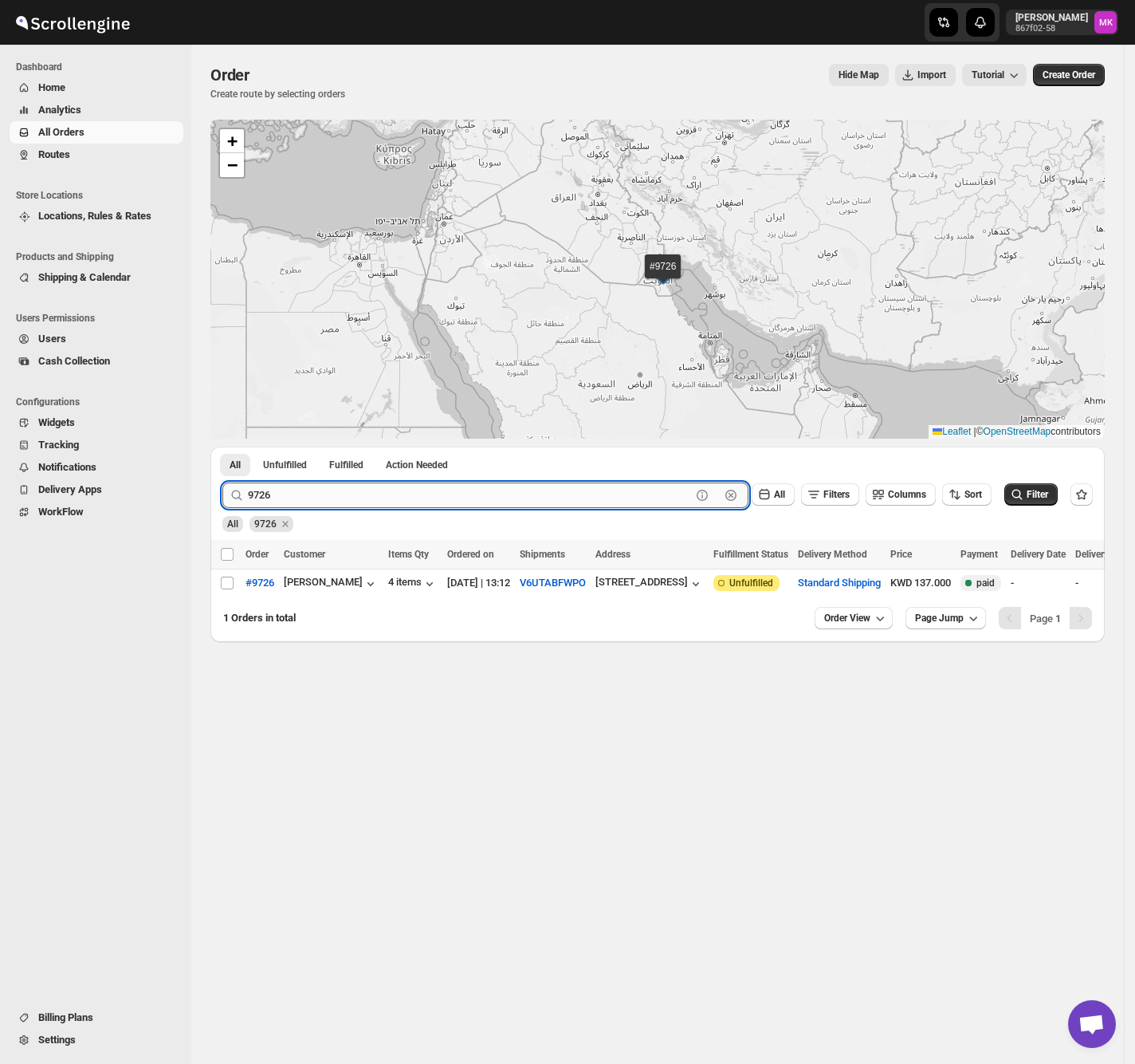
click at [350, 487] on input "9726" at bounding box center [470, 495] width 443 height 26
paste input "685"
click at [222, 447] on button "Submit" at bounding box center [245, 455] width 45 height 17
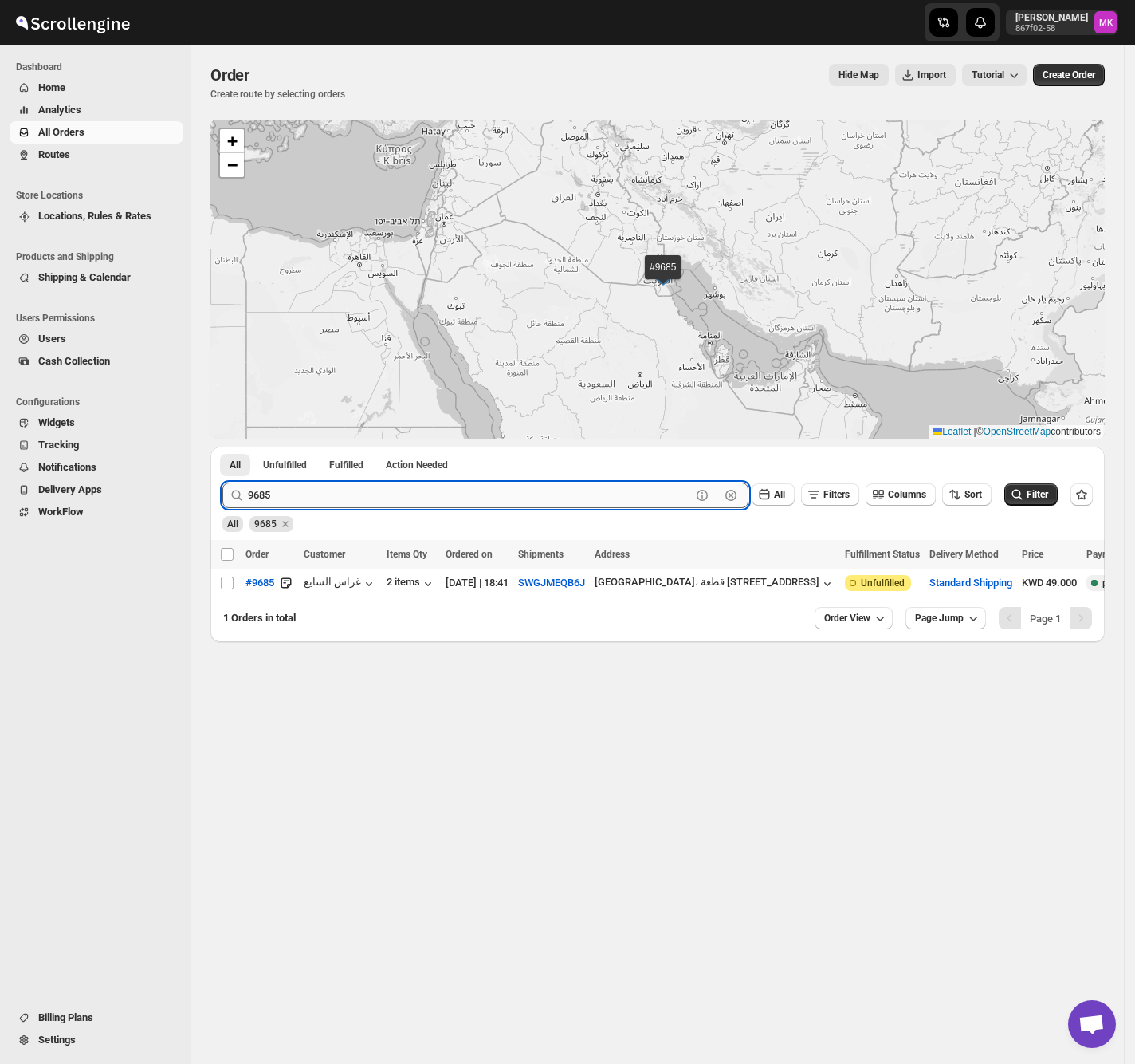
click at [432, 492] on input "9685" at bounding box center [470, 495] width 443 height 26
paste input "92"
click at [222, 447] on button "Submit" at bounding box center [245, 455] width 45 height 17
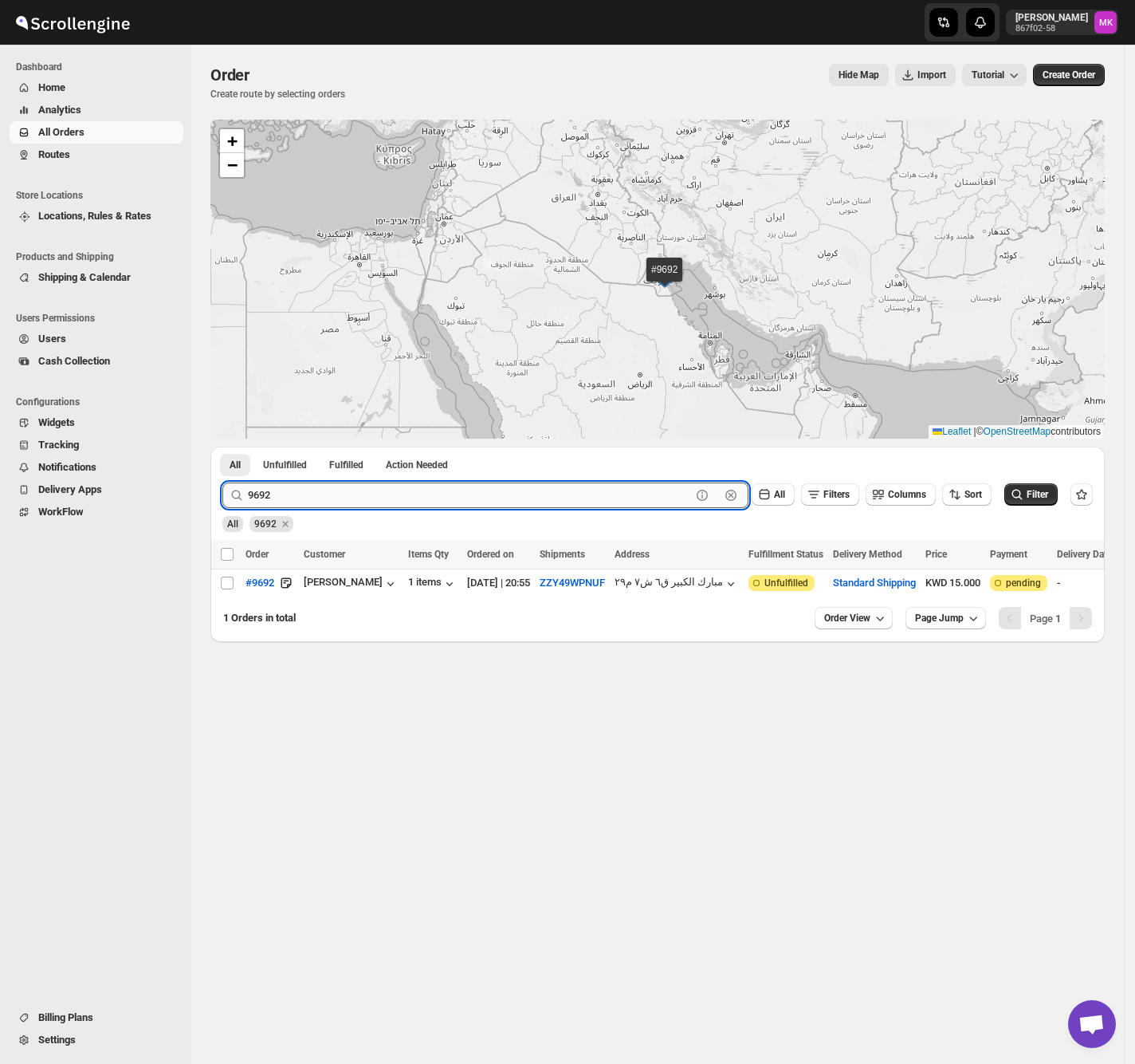
click at [357, 483] on input "9692" at bounding box center [470, 495] width 443 height 26
paste input "740"
click at [222, 447] on button "Submit" at bounding box center [245, 455] width 45 height 17
click at [419, 499] on input "9740" at bounding box center [470, 495] width 443 height 26
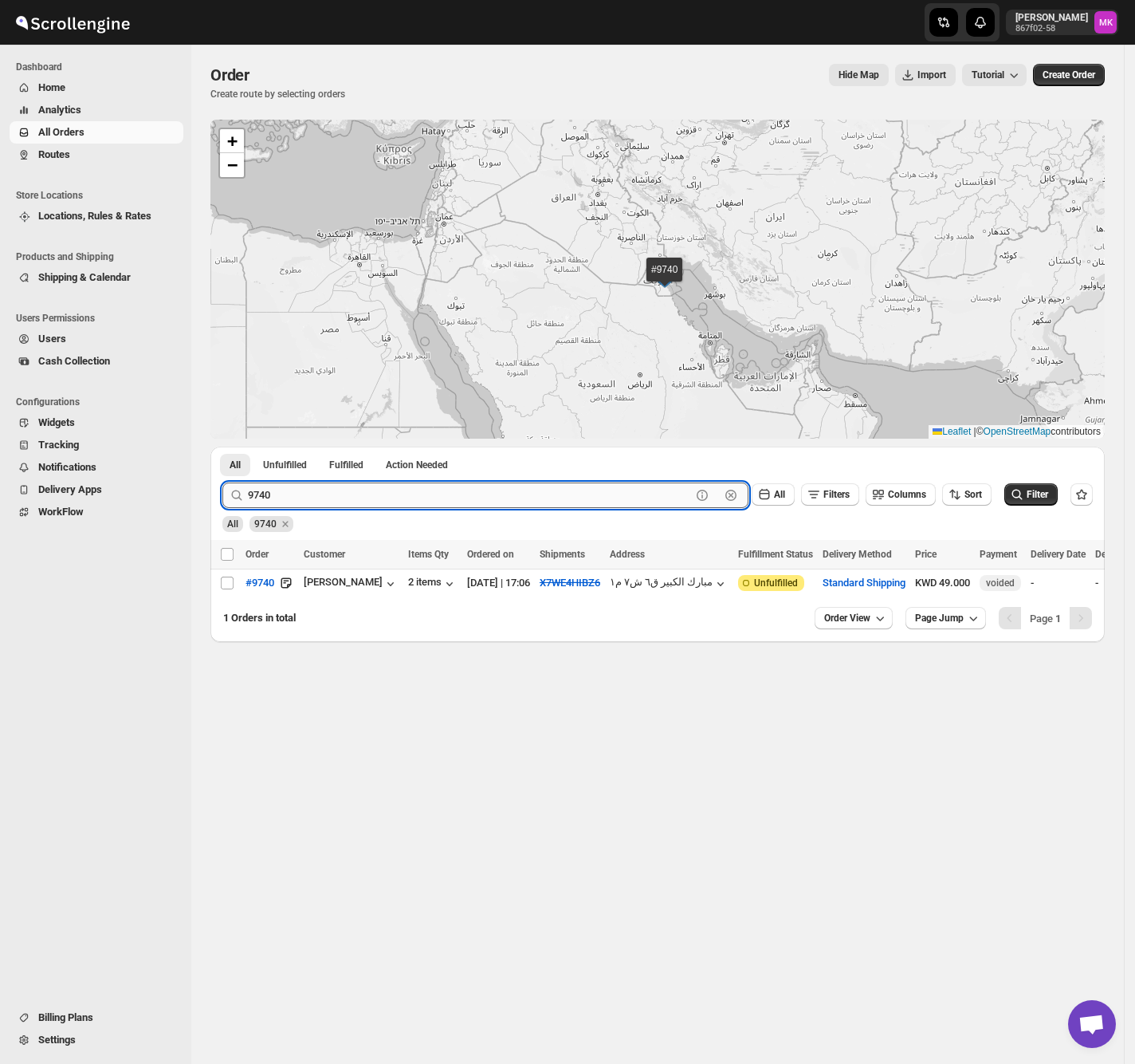
click at [419, 499] on input "9740" at bounding box center [470, 495] width 443 height 26
paste input "83"
click at [222, 447] on button "Submit" at bounding box center [245, 455] width 45 height 17
click at [278, 492] on input "9783" at bounding box center [470, 495] width 443 height 26
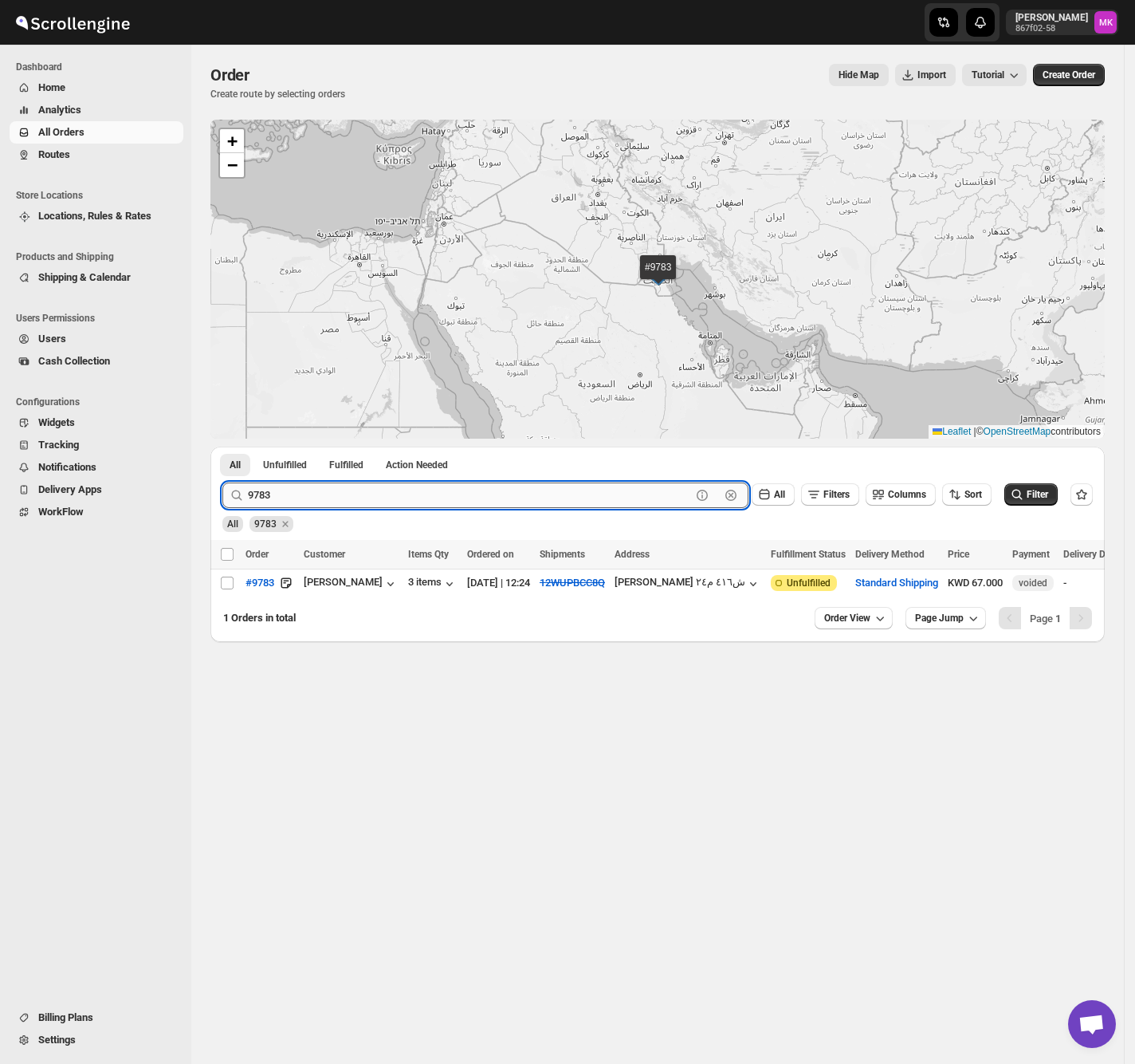
paste input "856"
type input "9856"
click at [222, 447] on button "Submit" at bounding box center [245, 455] width 45 height 17
